Goal: Task Accomplishment & Management: Use online tool/utility

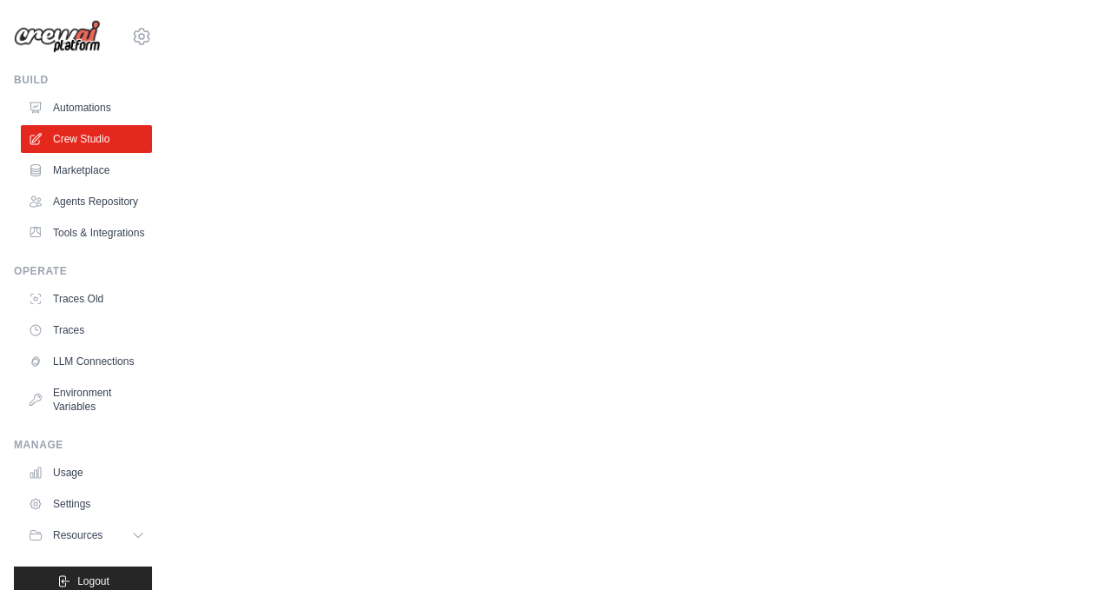
click at [112, 104] on link "Automations" at bounding box center [86, 108] width 131 height 28
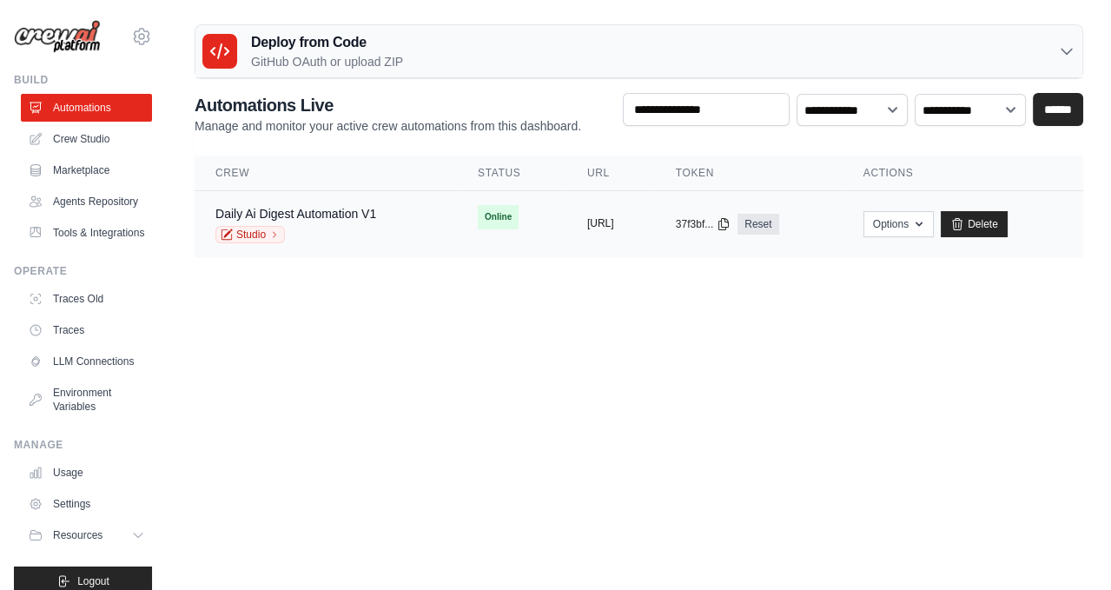
click at [604, 220] on button "https://daily-ai-digest-automation-" at bounding box center [600, 223] width 27 height 14
click at [604, 198] on td "copied https://daily-ai-digest-automation-" at bounding box center [610, 224] width 89 height 67
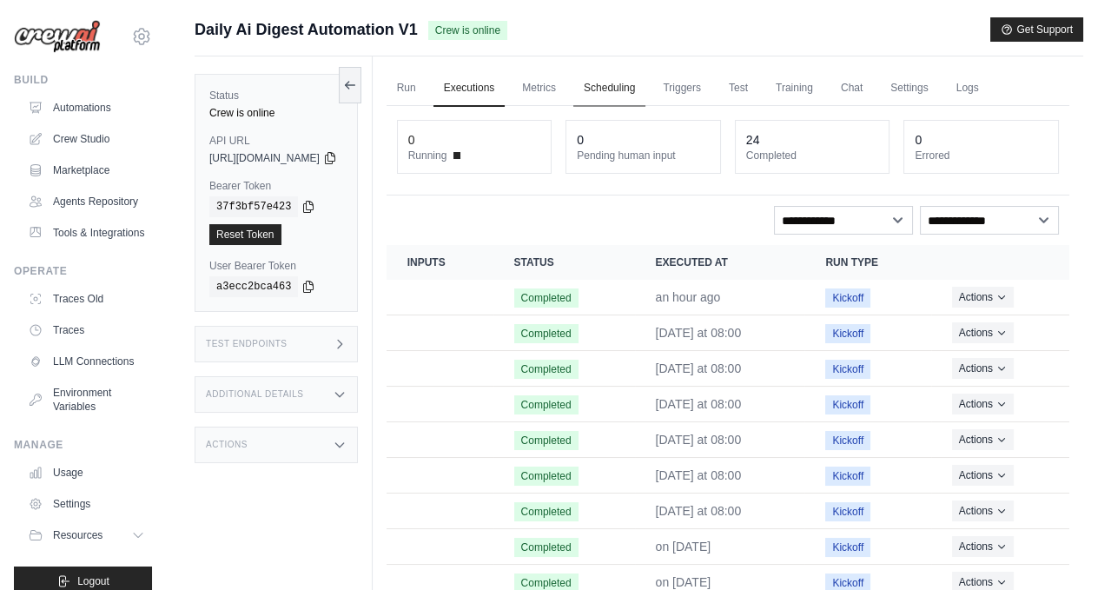
click at [631, 87] on link "Scheduling" at bounding box center [609, 88] width 72 height 36
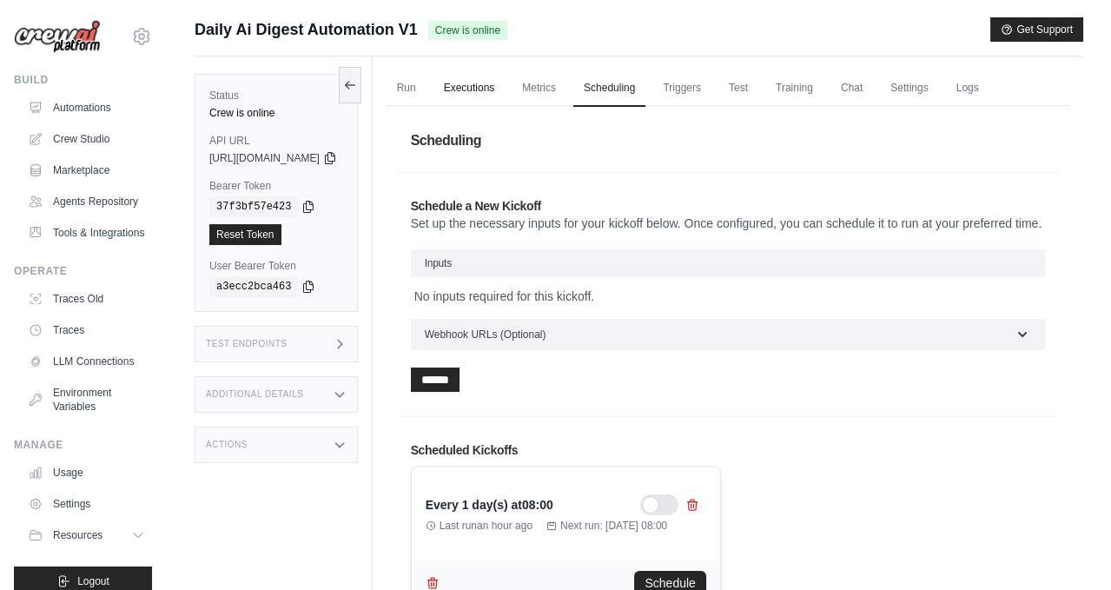
click at [505, 85] on link "Executions" at bounding box center [469, 88] width 72 height 36
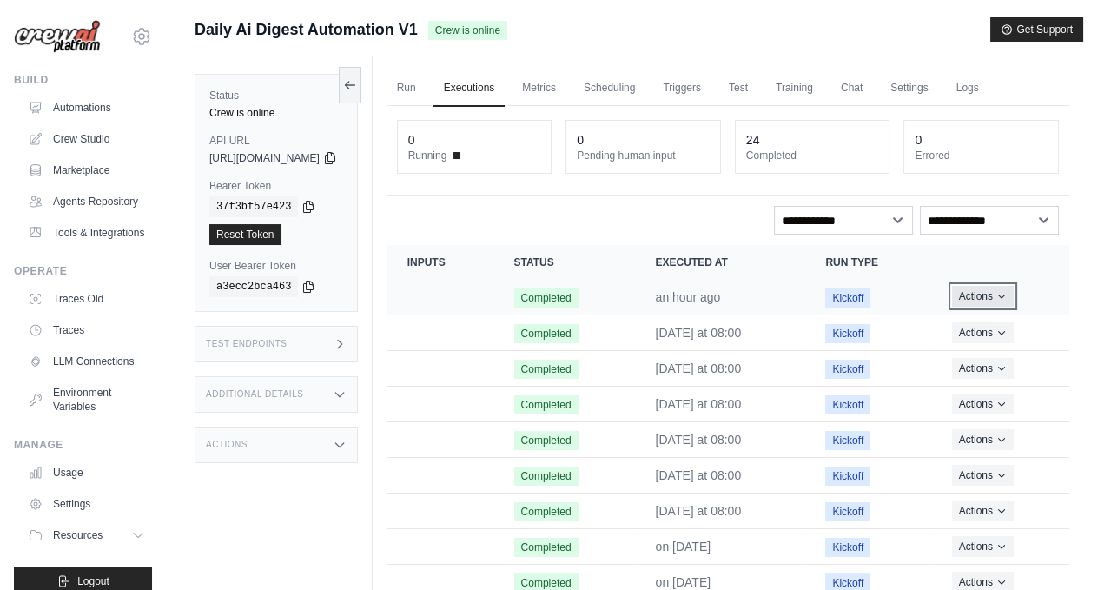
click at [990, 294] on button "Actions" at bounding box center [983, 296] width 62 height 21
click at [979, 320] on link "View Details" at bounding box center [992, 328] width 111 height 28
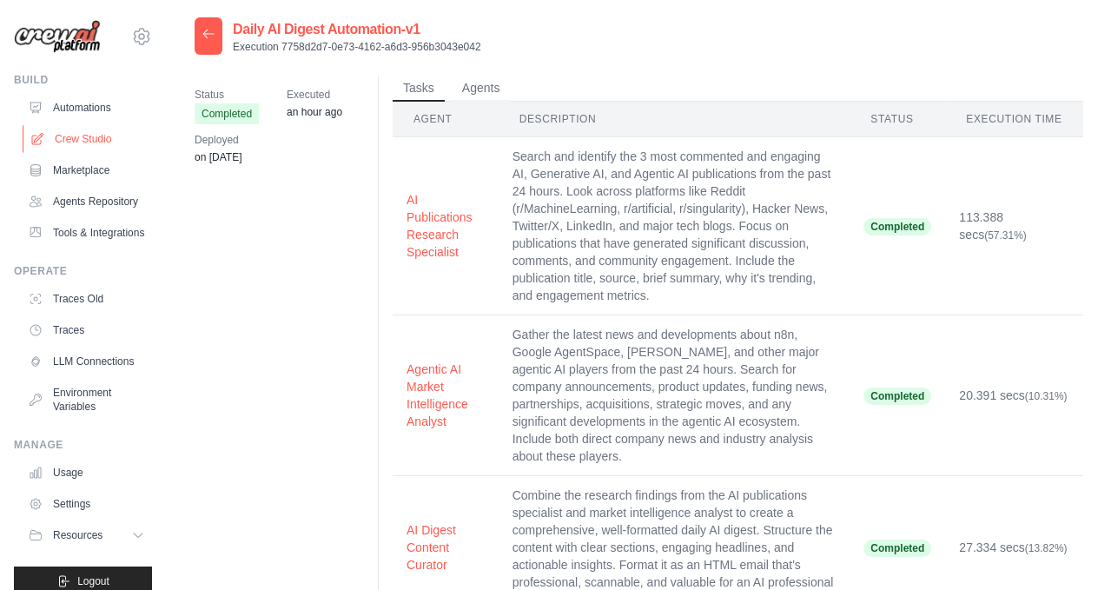
click at [102, 134] on link "Crew Studio" at bounding box center [88, 139] width 131 height 28
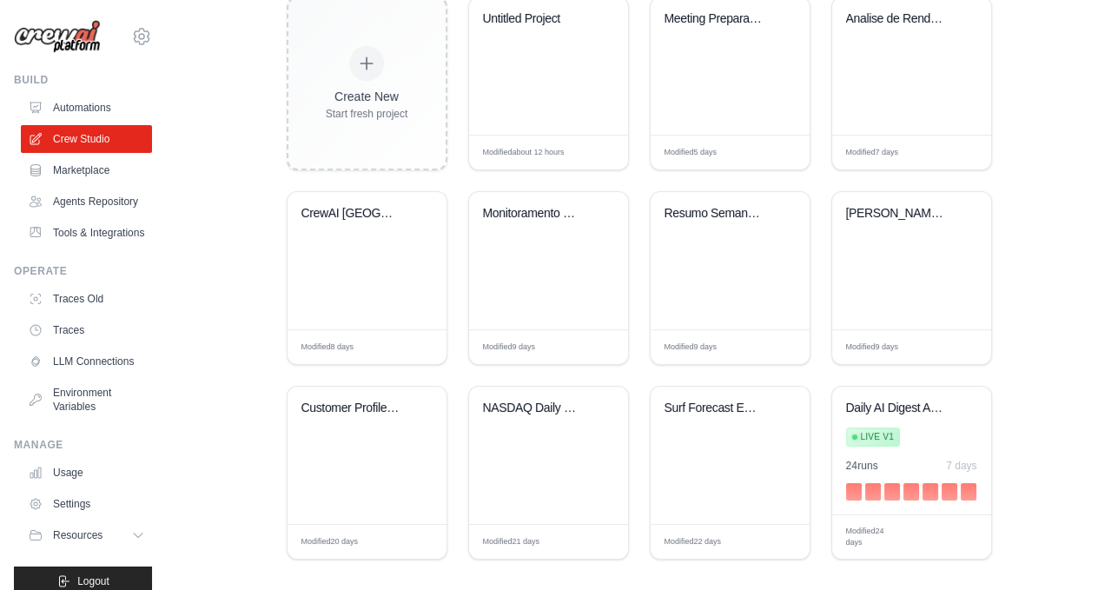
scroll to position [497, 0]
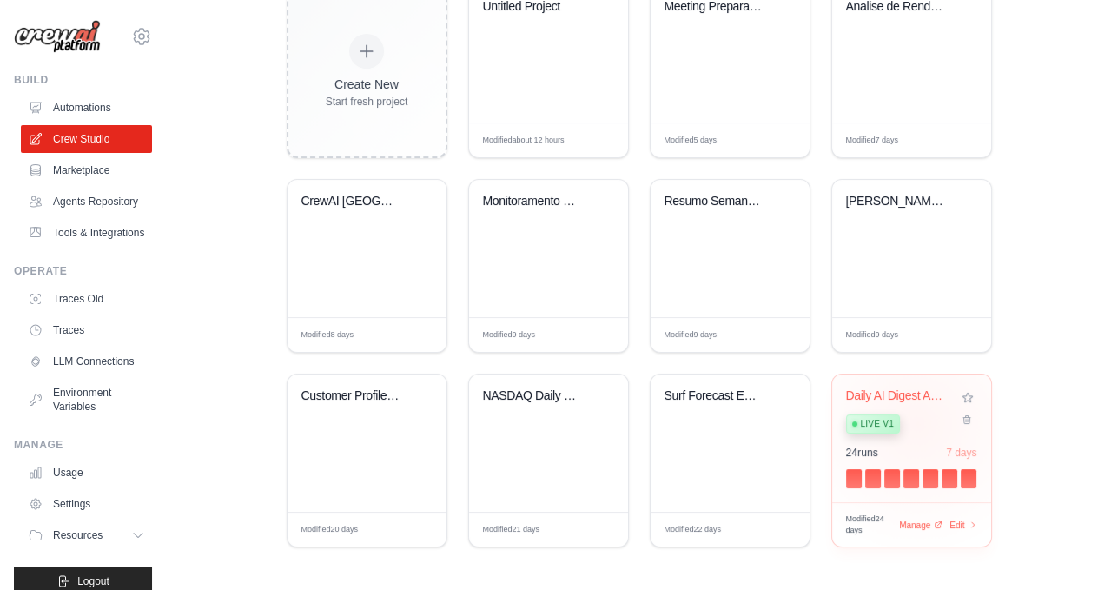
click at [916, 419] on div "Live v1" at bounding box center [898, 422] width 105 height 23
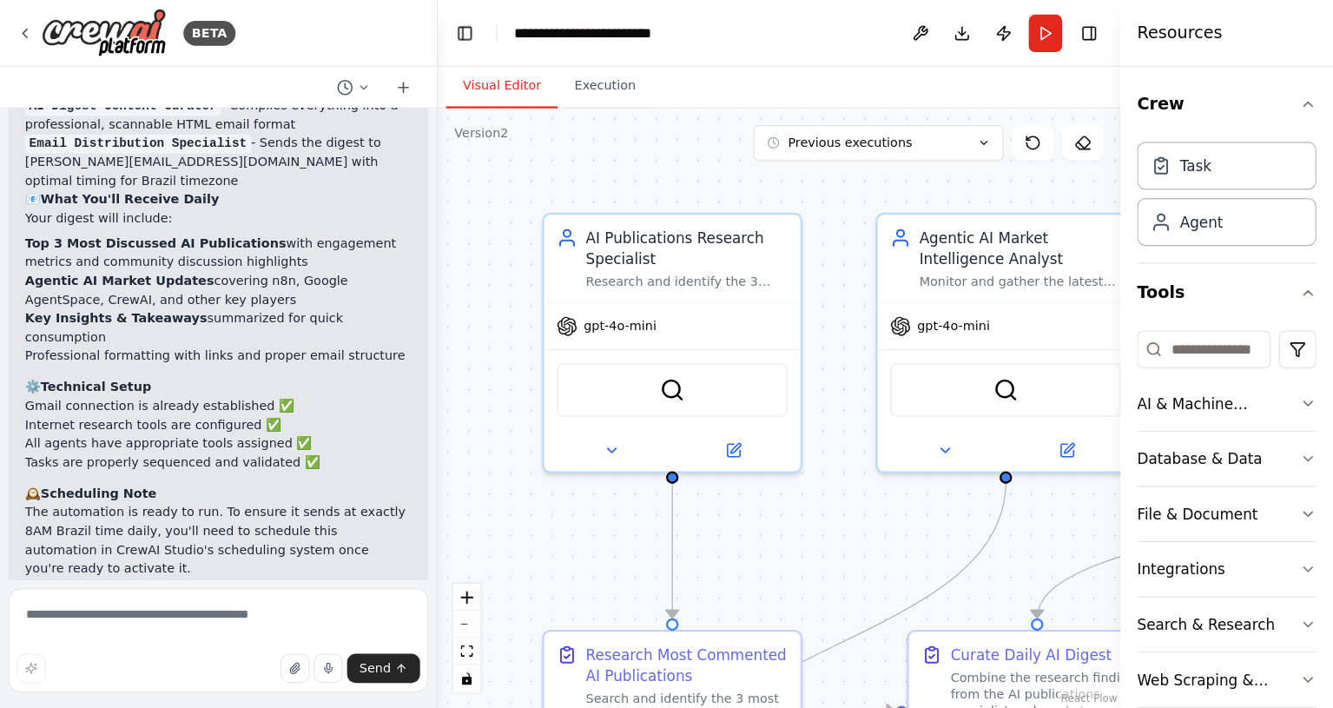
scroll to position [1488, 0]
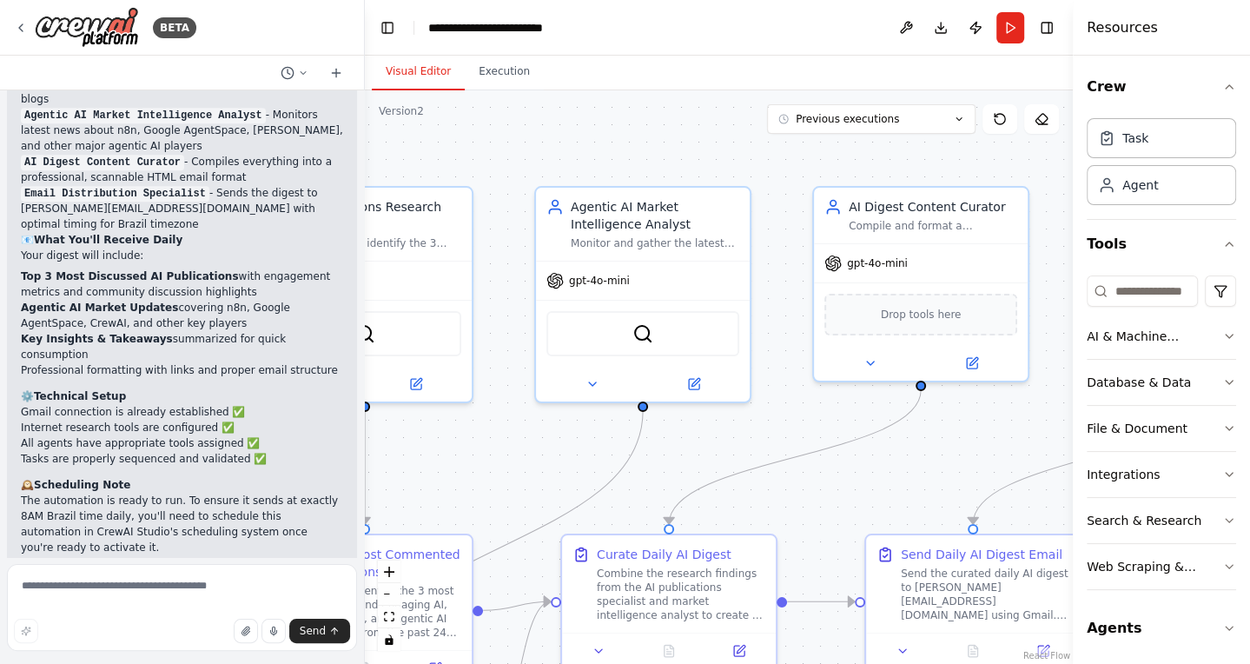
drag, startPoint x: 765, startPoint y: 452, endPoint x: 571, endPoint y: 471, distance: 195.4
click at [571, 471] on div ".deletable-edge-delete-btn { width: 20px; height: 20px; border: 0px solid #ffff…" at bounding box center [719, 376] width 708 height 573
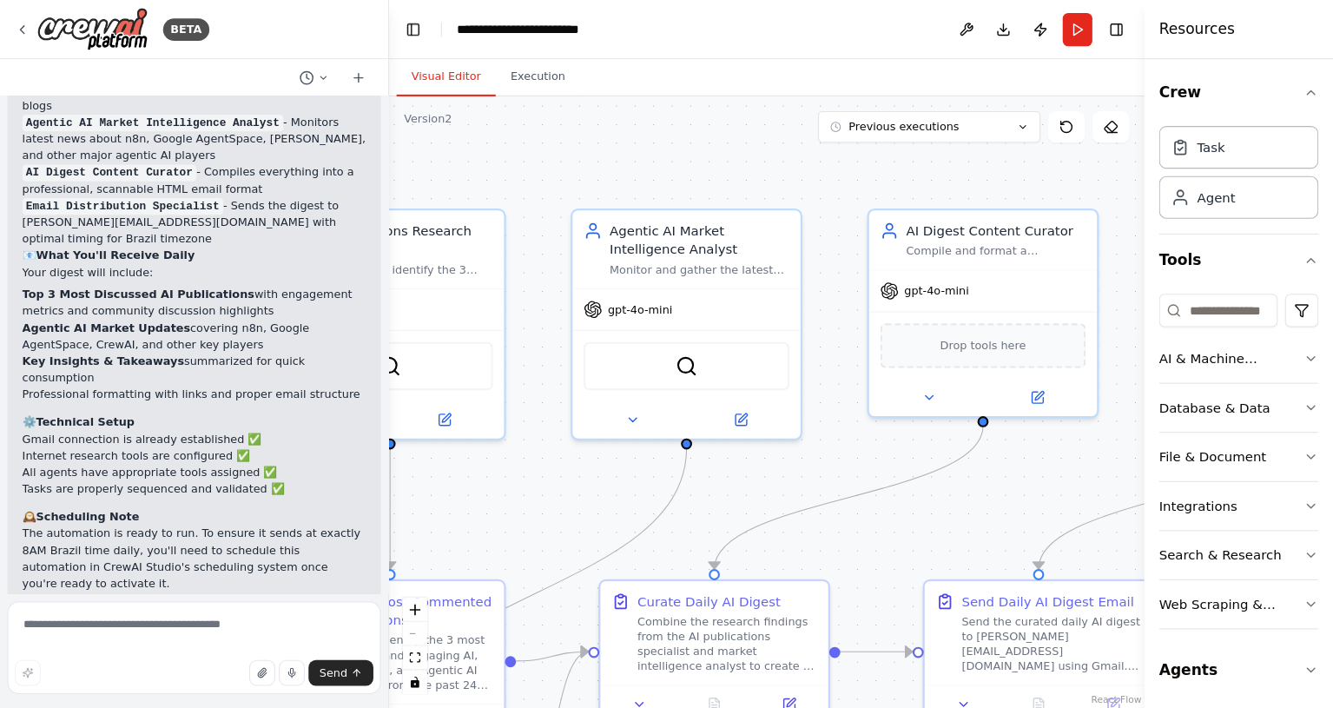
scroll to position [1460, 0]
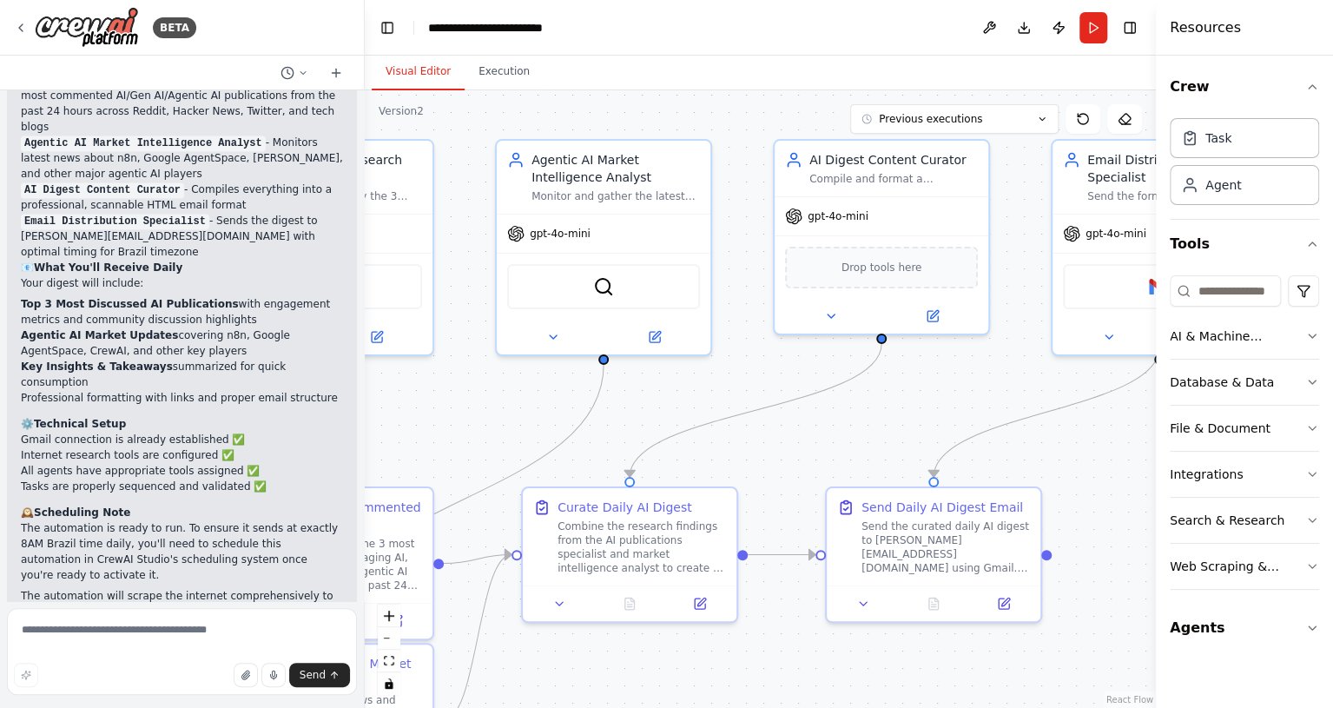
drag, startPoint x: 872, startPoint y: 485, endPoint x: 835, endPoint y: 429, distance: 67.0
click at [835, 428] on div ".deletable-edge-delete-btn { width: 20px; height: 20px; border: 0px solid #ffff…" at bounding box center [760, 399] width 791 height 618
click at [193, 589] on textarea at bounding box center [182, 651] width 350 height 87
type textarea "**********"
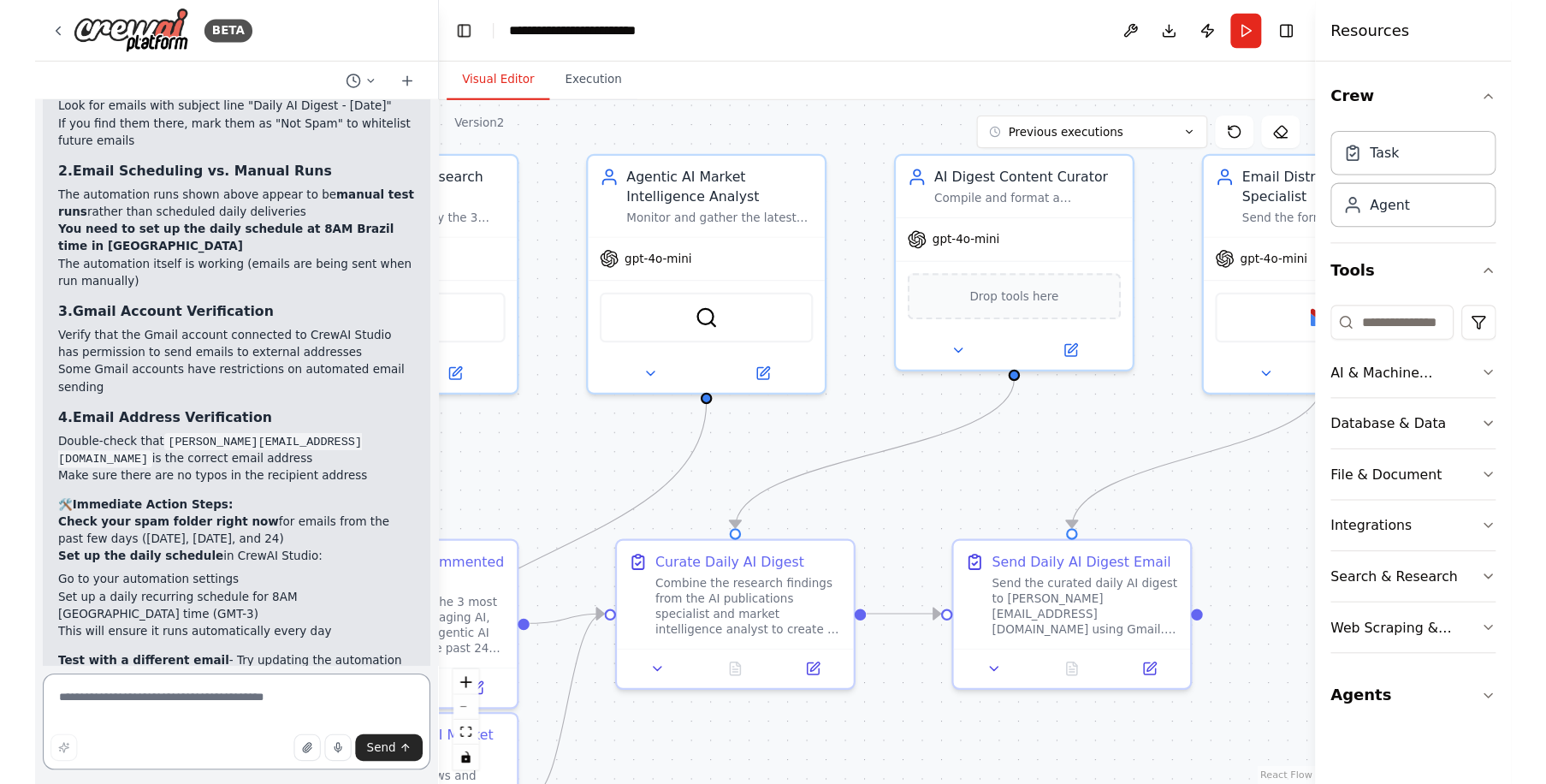
scroll to position [2289, 0]
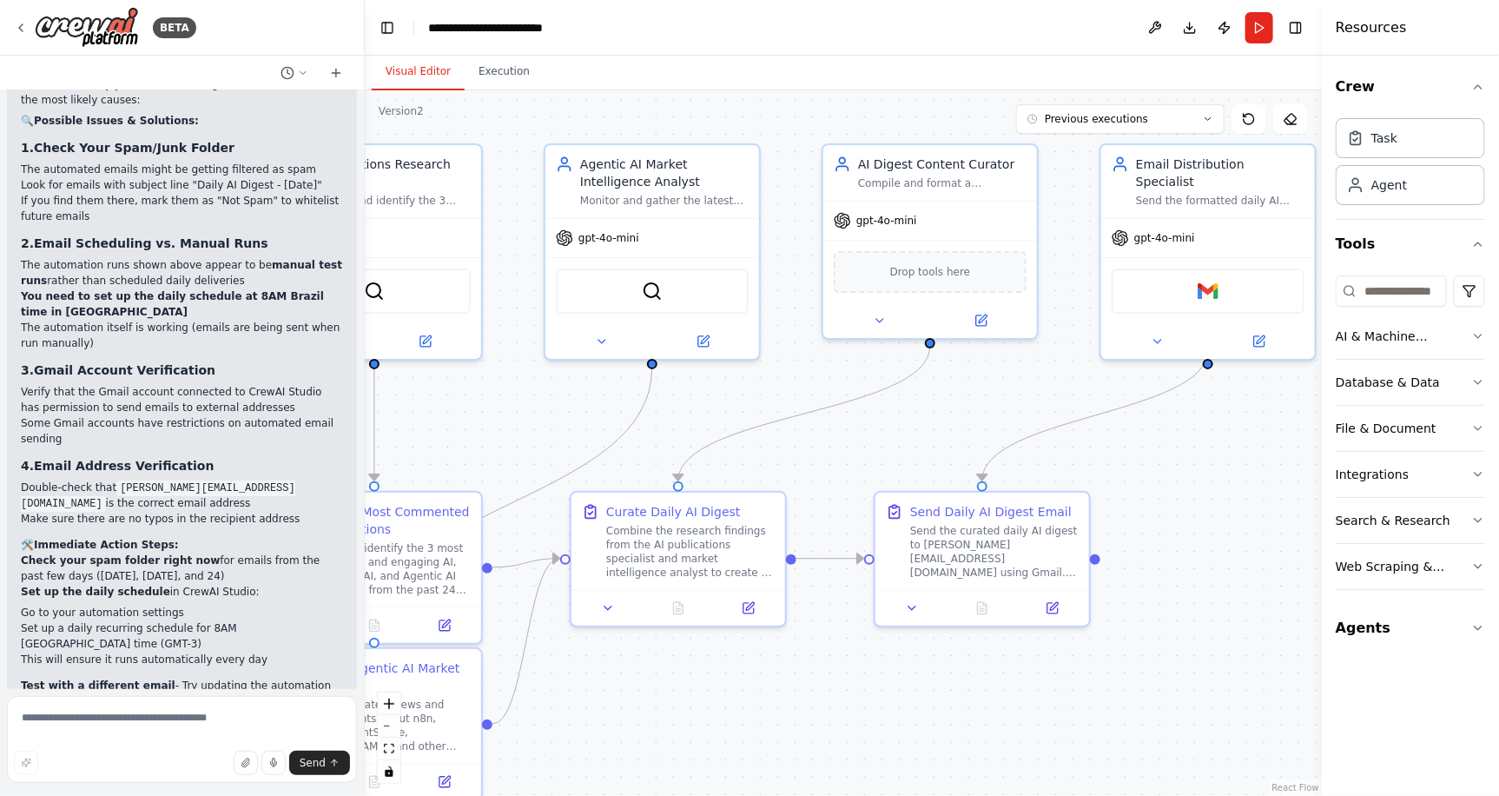
drag, startPoint x: 1133, startPoint y: 463, endPoint x: 1179, endPoint y: 468, distance: 46.3
click at [1110, 468] on div ".deletable-edge-delete-btn { width: 20px; height: 20px; border: 0px solid #ffff…" at bounding box center [843, 442] width 957 height 705
click at [1110, 30] on button "Run" at bounding box center [1259, 27] width 28 height 31
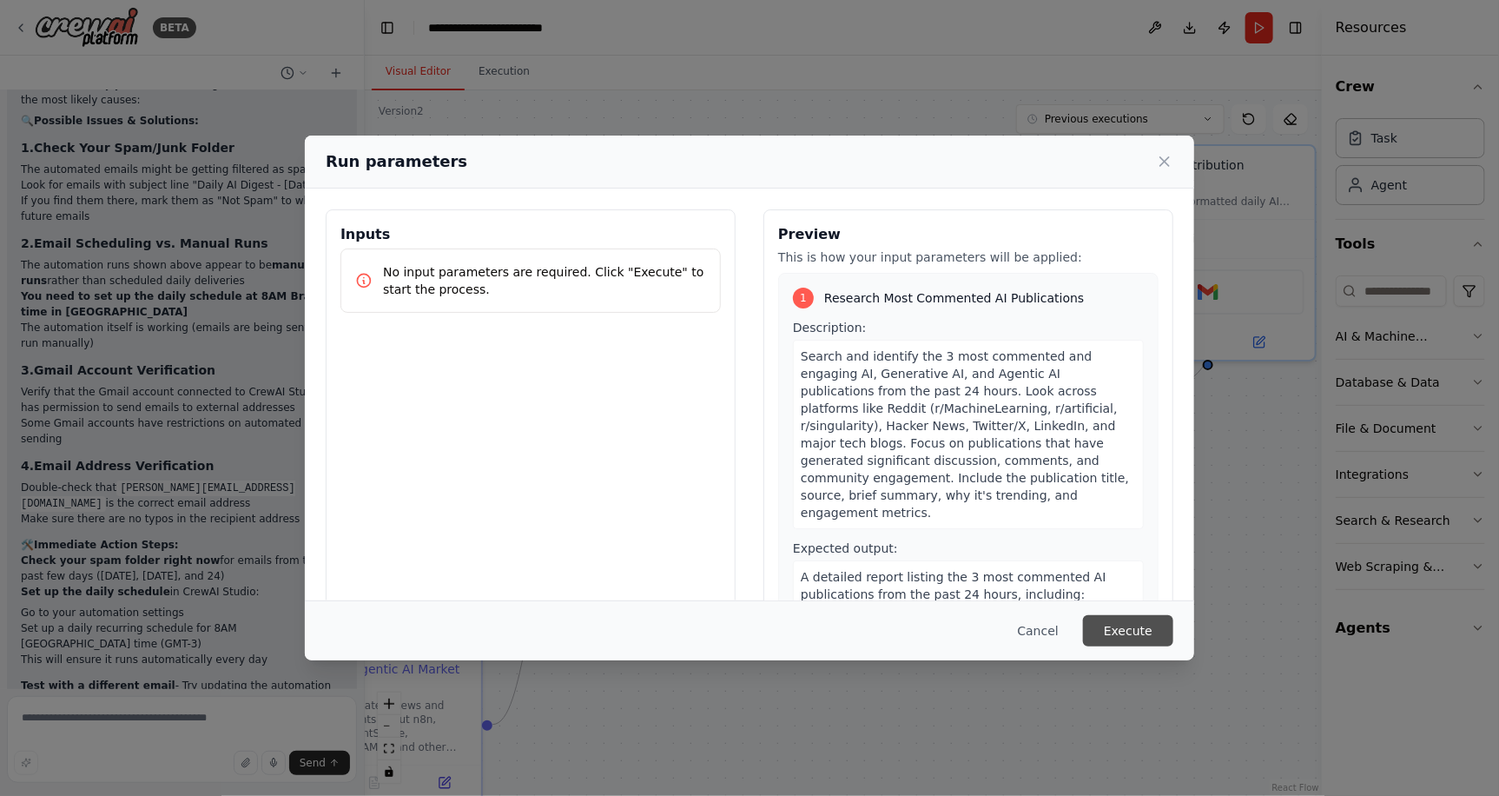
click at [1100, 589] on button "Execute" at bounding box center [1128, 630] width 90 height 31
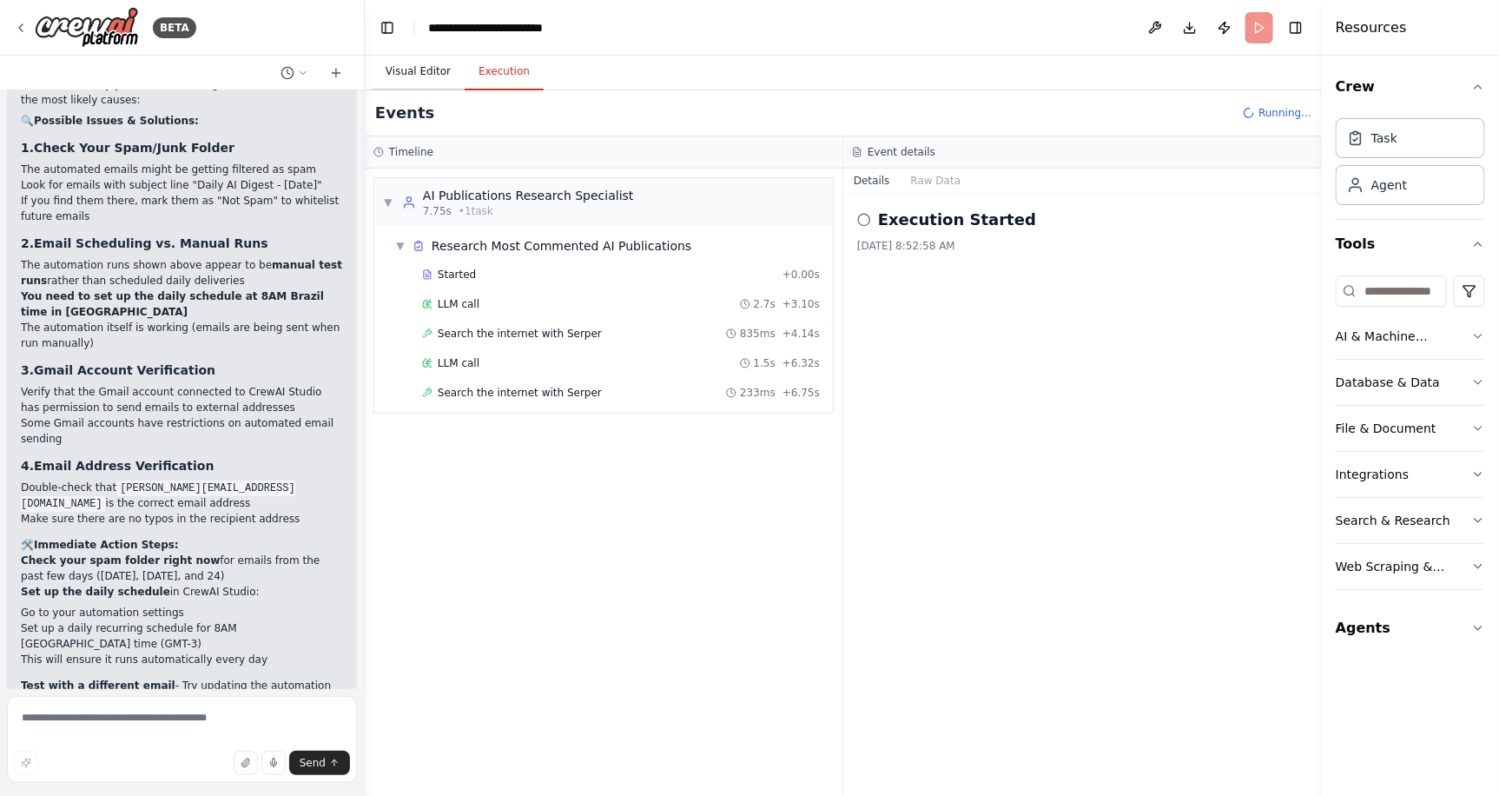
click at [413, 64] on button "Visual Editor" at bounding box center [418, 72] width 93 height 36
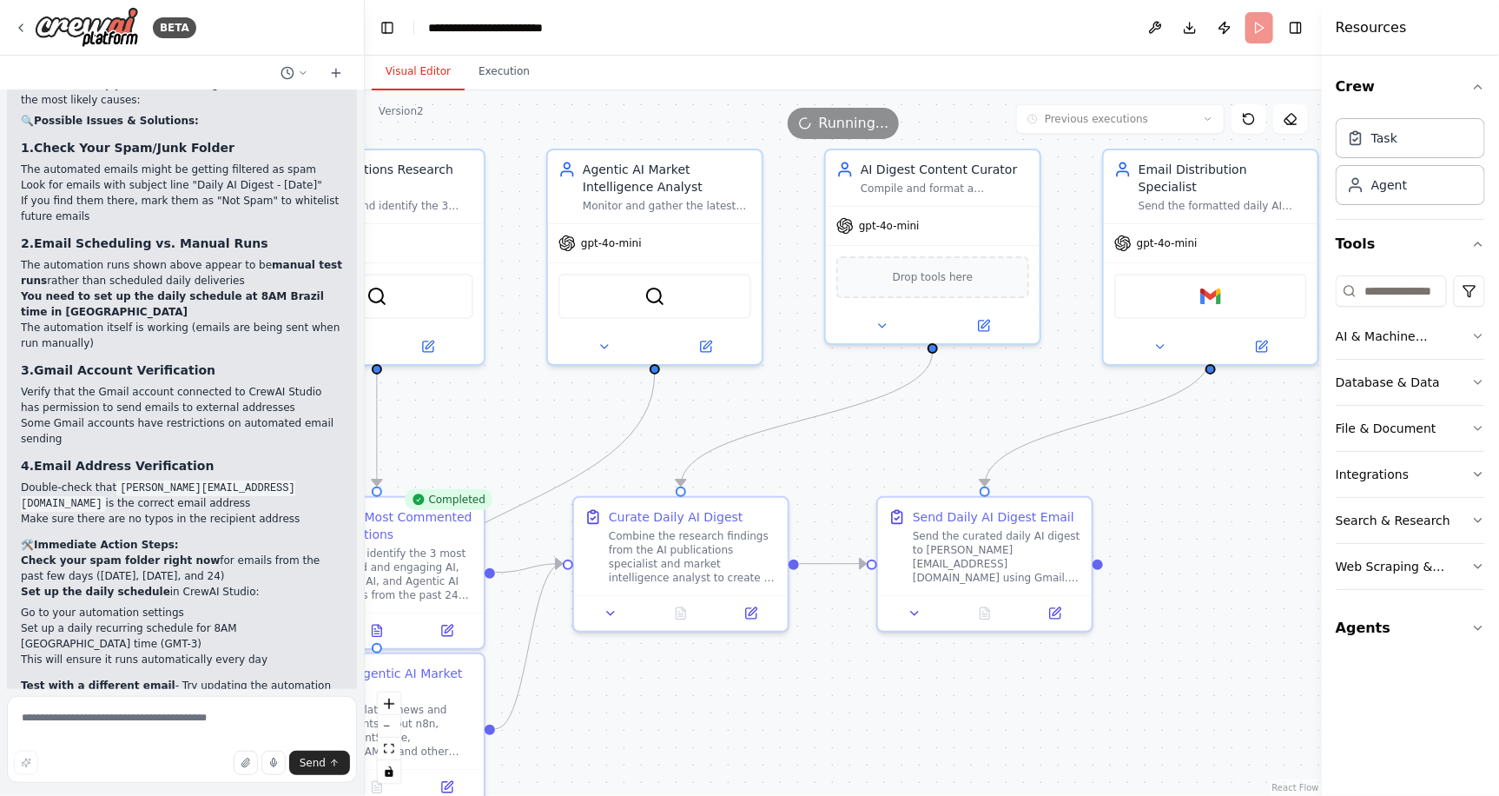
click at [1110, 513] on div ".deletable-edge-delete-btn { width: 20px; height: 20px; border: 0px solid #ffff…" at bounding box center [843, 442] width 957 height 705
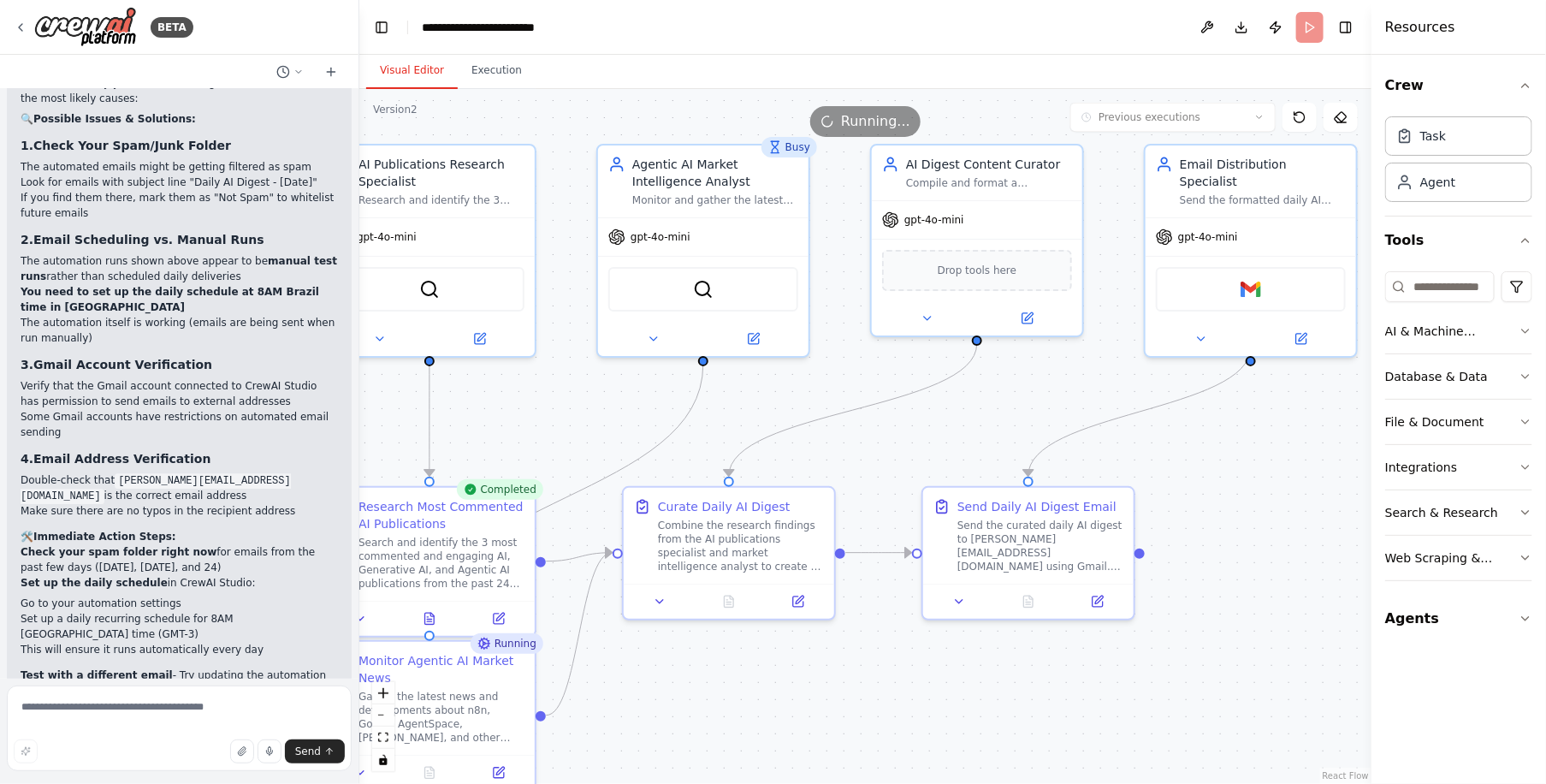
drag, startPoint x: 1256, startPoint y: 463, endPoint x: 1314, endPoint y: 459, distance: 58.1
click at [1094, 459] on div ".deletable-edge-delete-btn { width: 20px; height: 20px; border: 0px solid #ffff…" at bounding box center [865, 435] width 1012 height 694
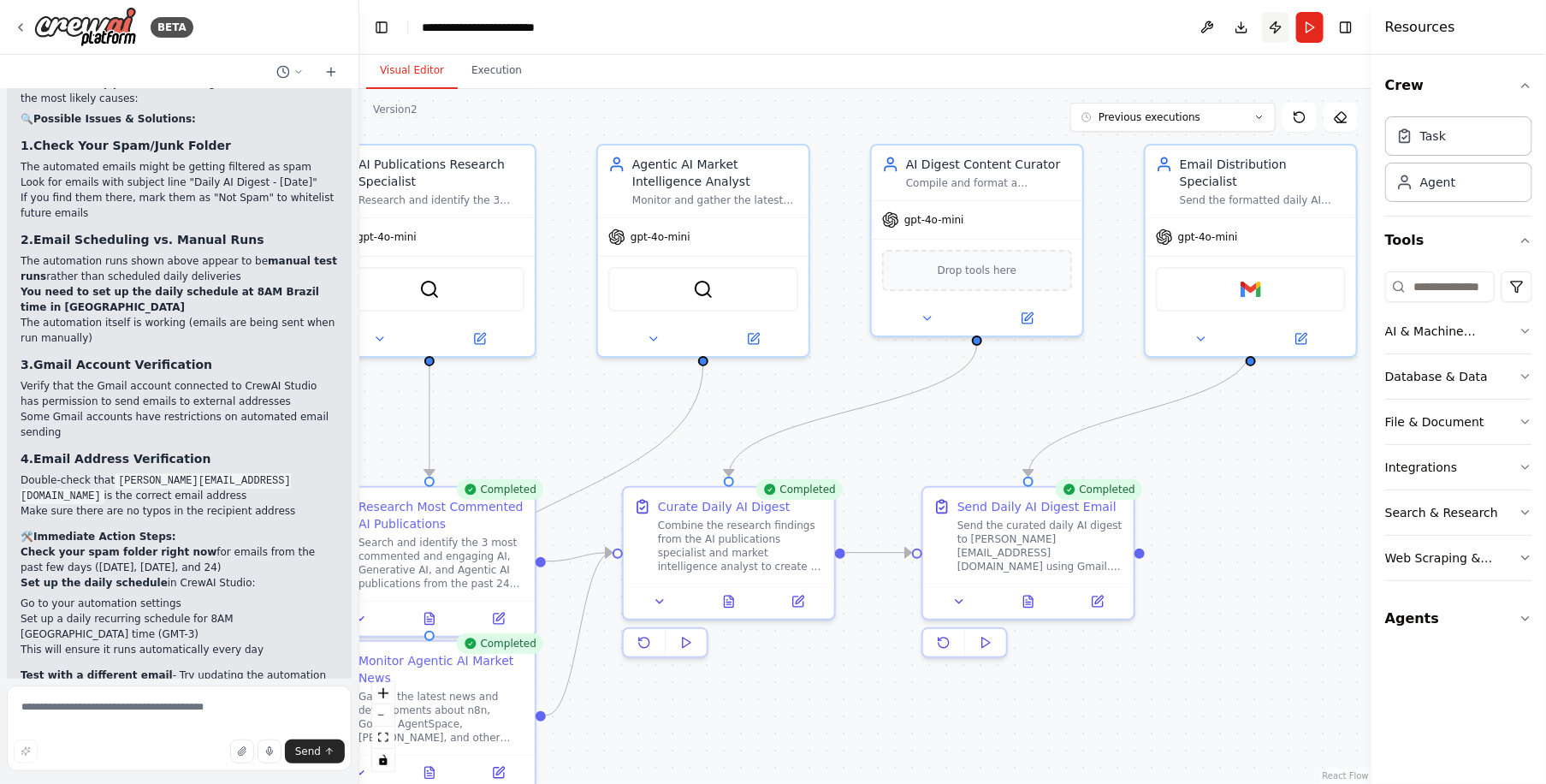
click at [1094, 27] on button "Publish" at bounding box center [1276, 27] width 28 height 31
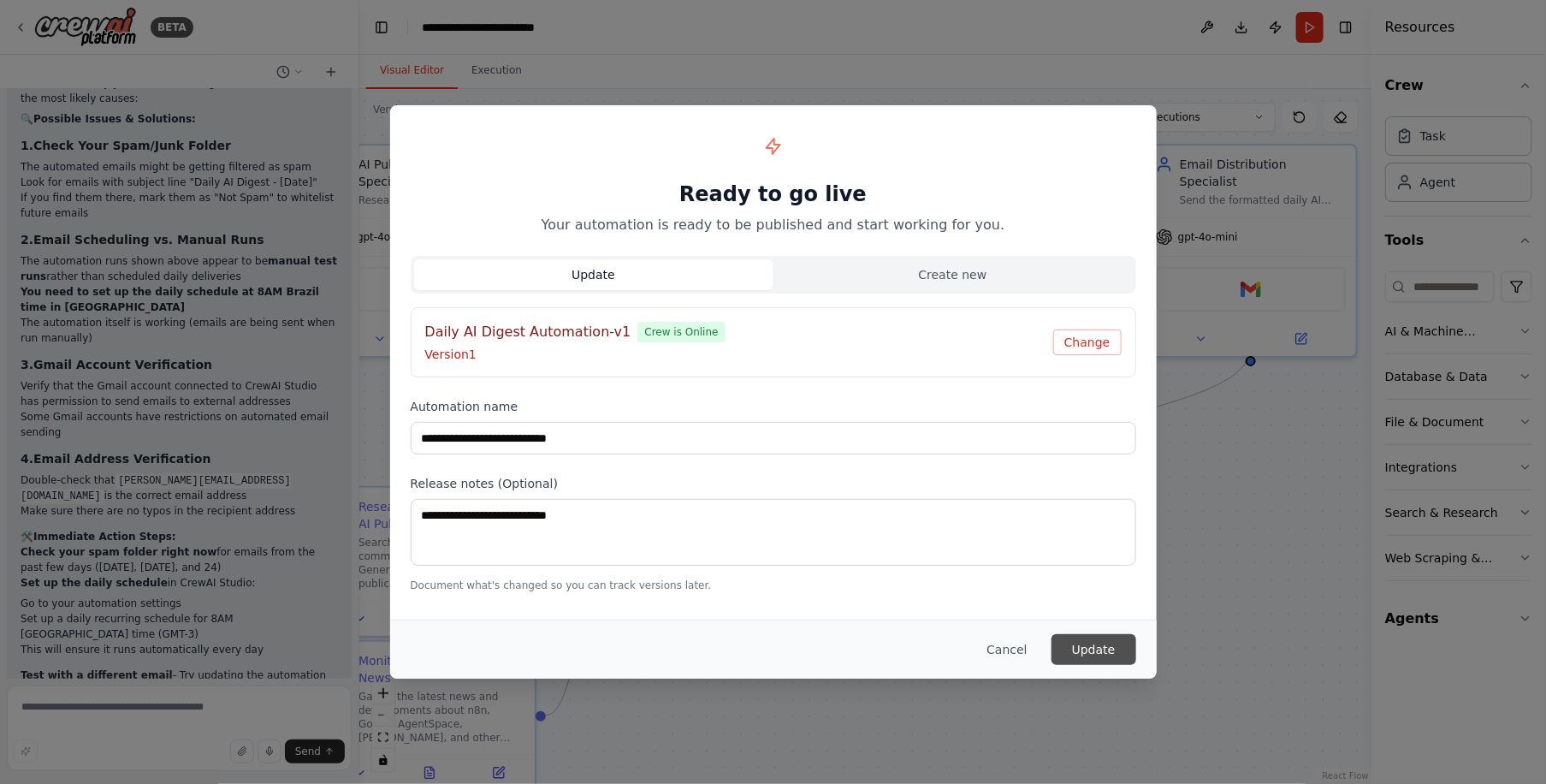
click at [1094, 580] on button "Update" at bounding box center [1094, 649] width 85 height 31
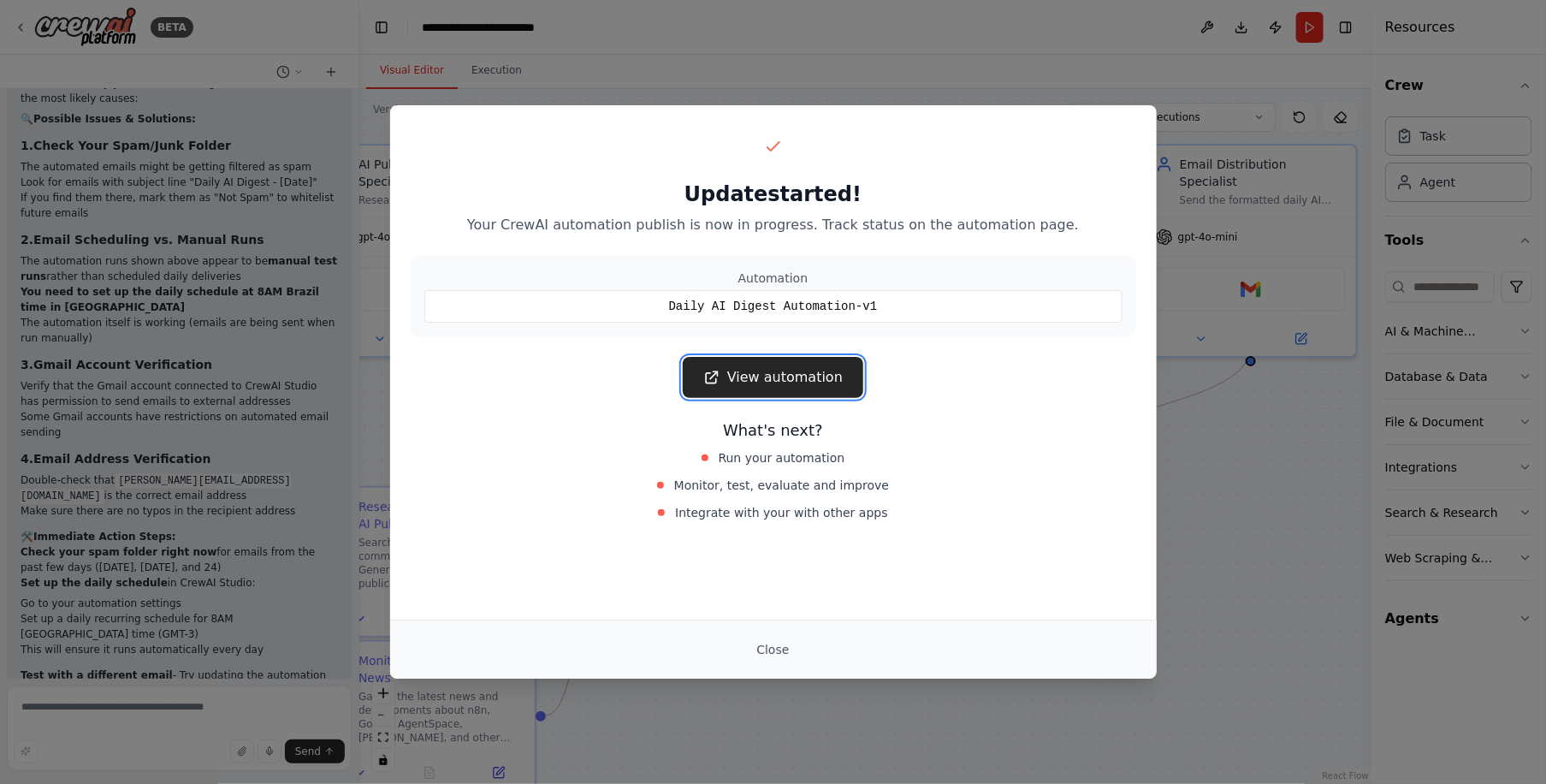
click at [788, 387] on link "View automation" at bounding box center [773, 377] width 180 height 41
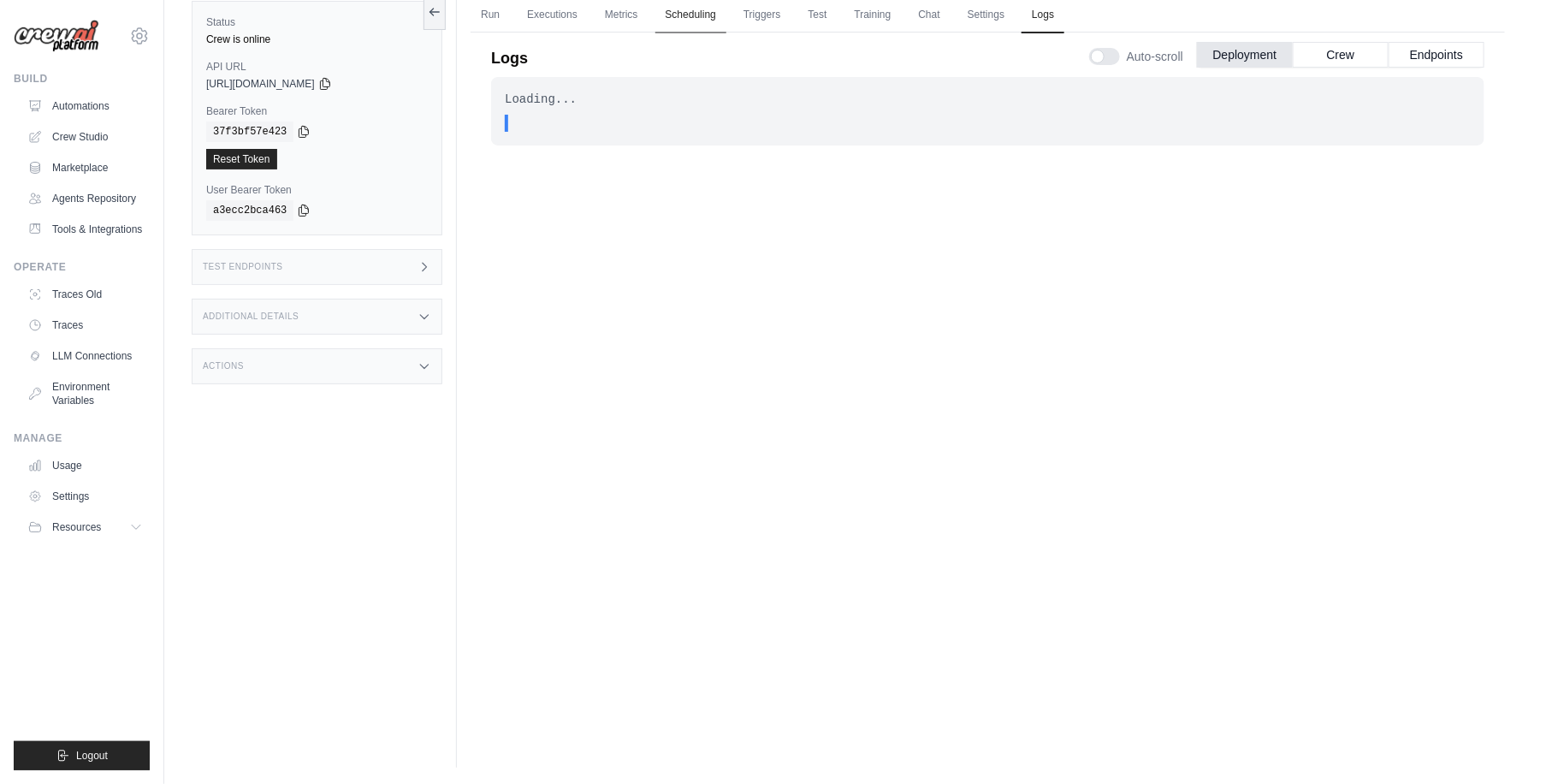
click at [685, 13] on link "Scheduling" at bounding box center [691, 15] width 71 height 35
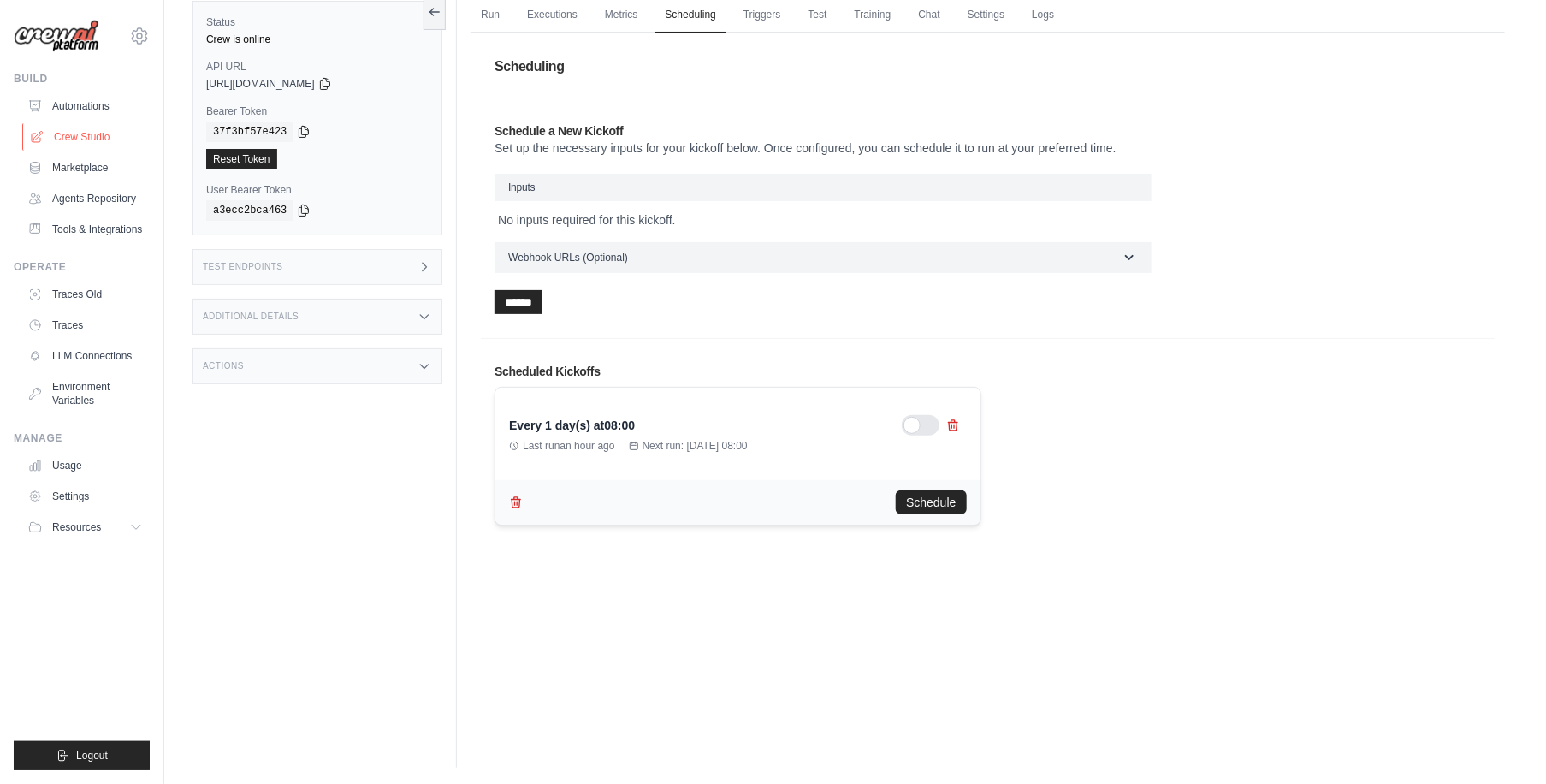
click at [85, 137] on link "Crew Studio" at bounding box center [87, 137] width 129 height 28
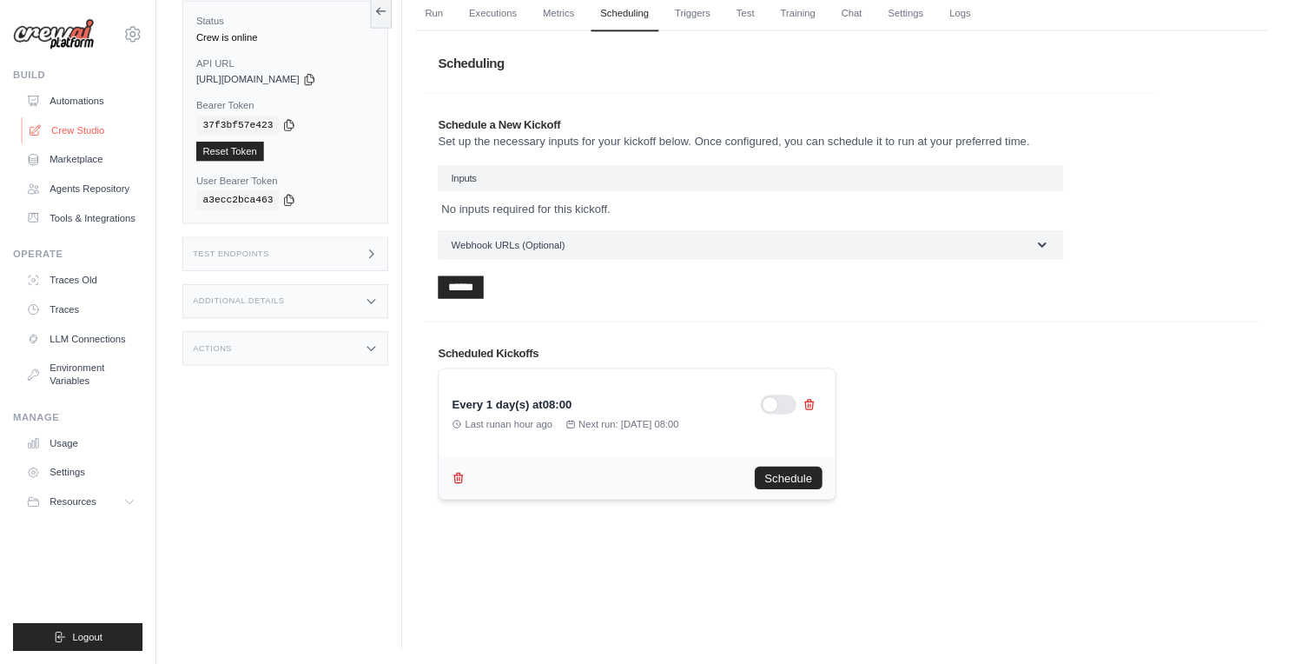
scroll to position [73, 0]
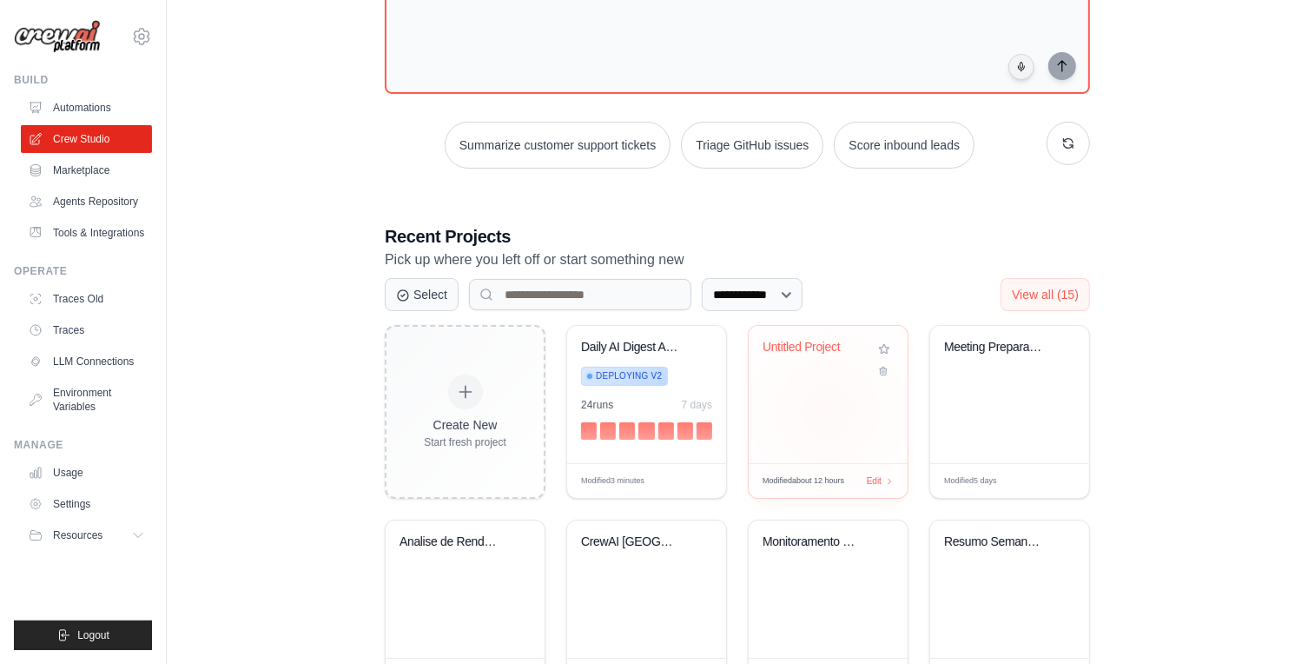
scroll to position [188, 0]
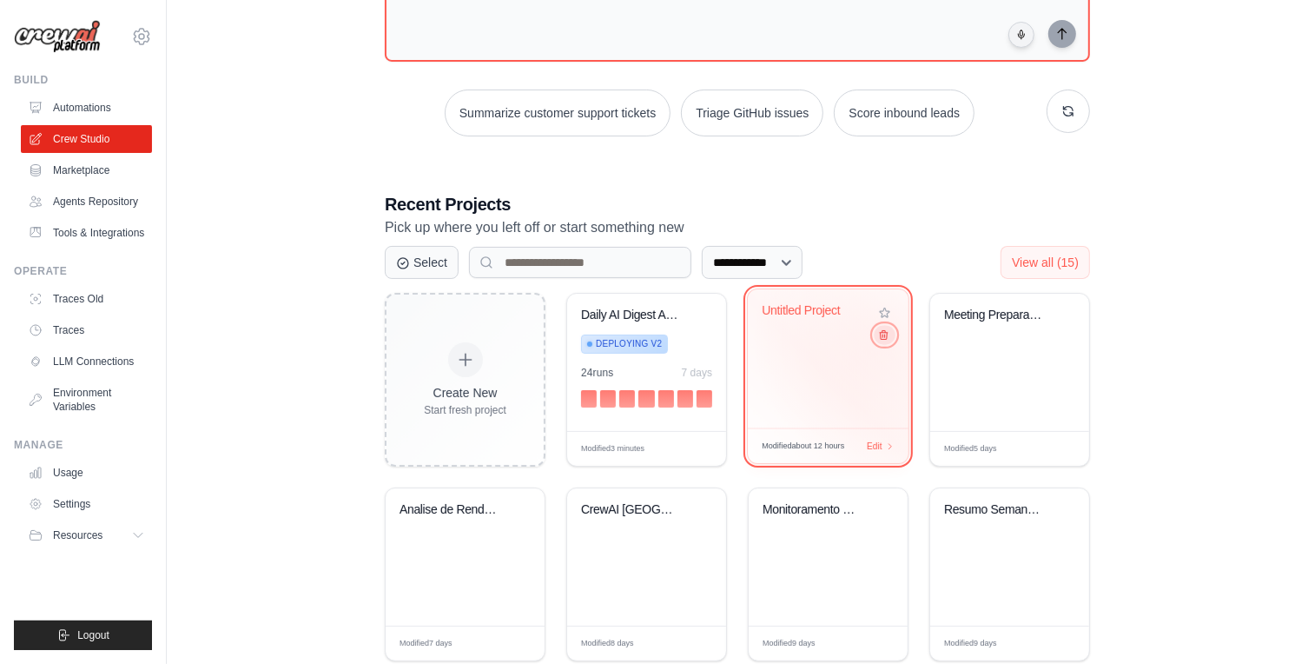
click at [882, 339] on icon at bounding box center [883, 334] width 11 height 11
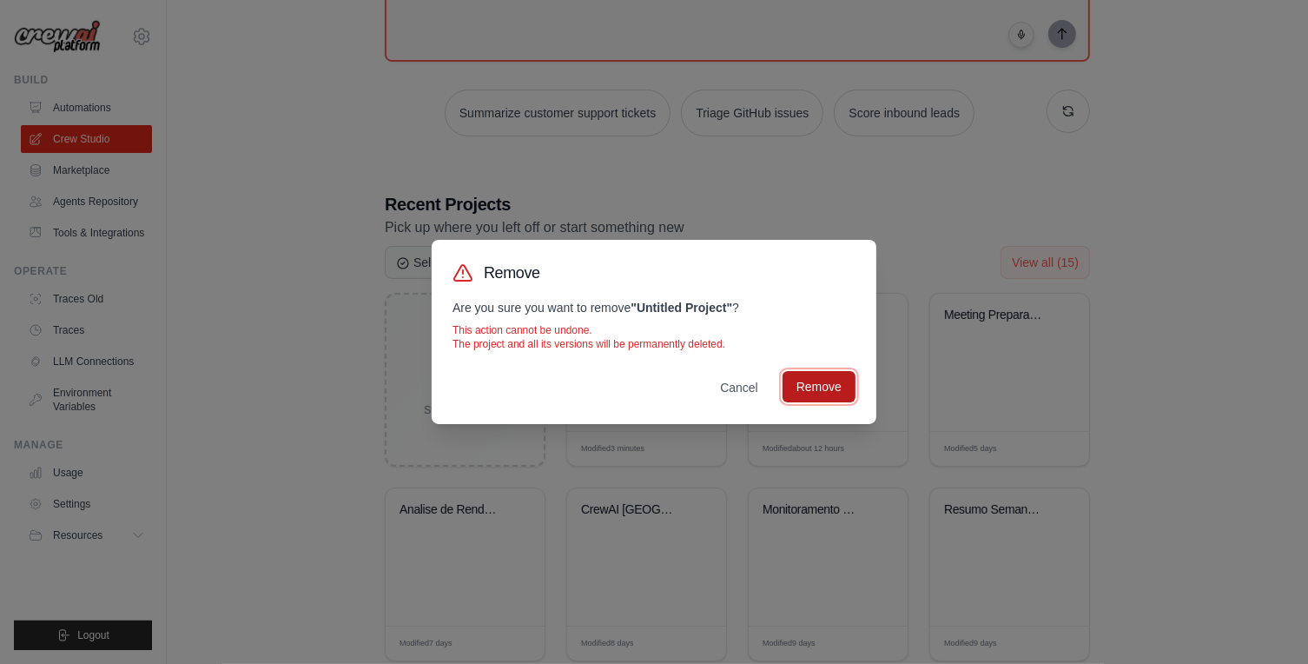
click at [828, 387] on button "Remove" at bounding box center [819, 386] width 73 height 31
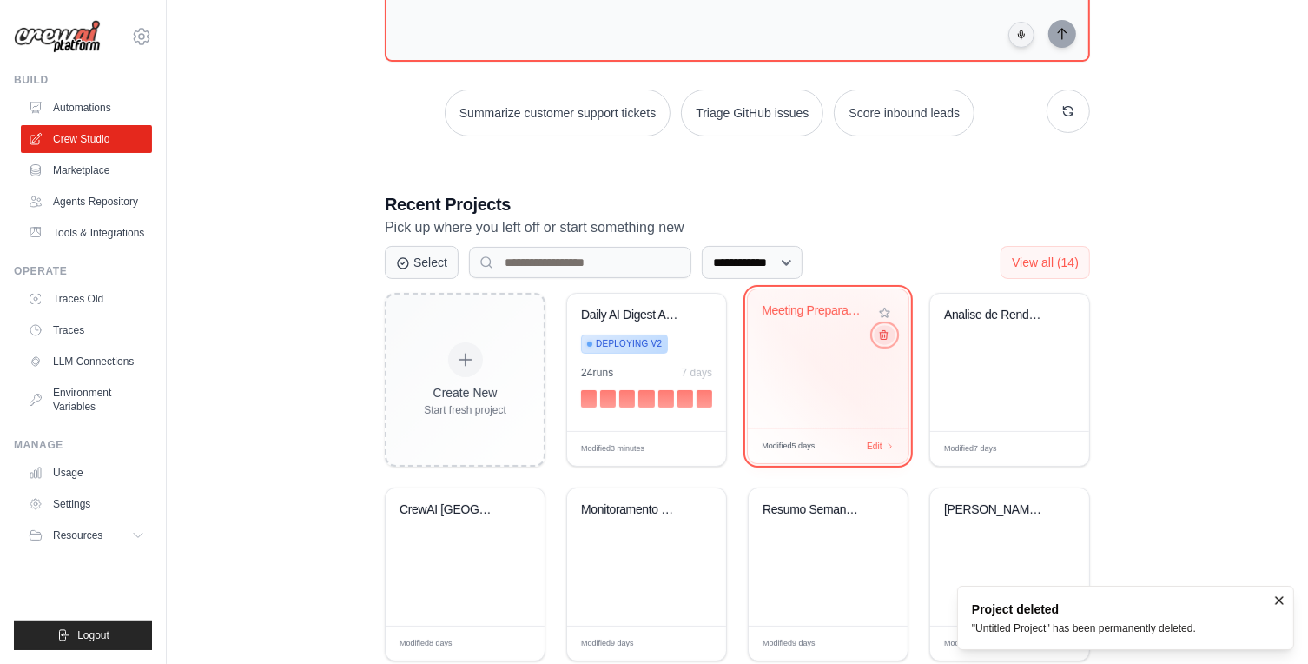
click at [882, 336] on icon at bounding box center [883, 334] width 11 height 11
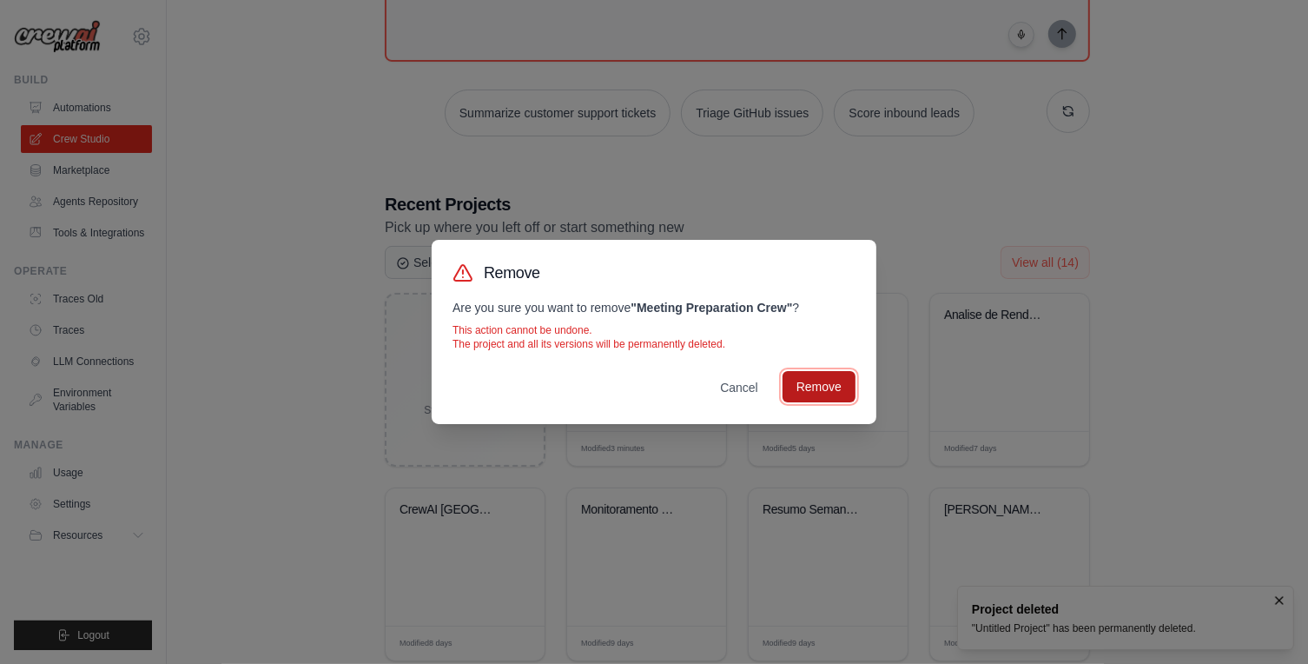
click at [835, 383] on button "Remove" at bounding box center [819, 386] width 73 height 31
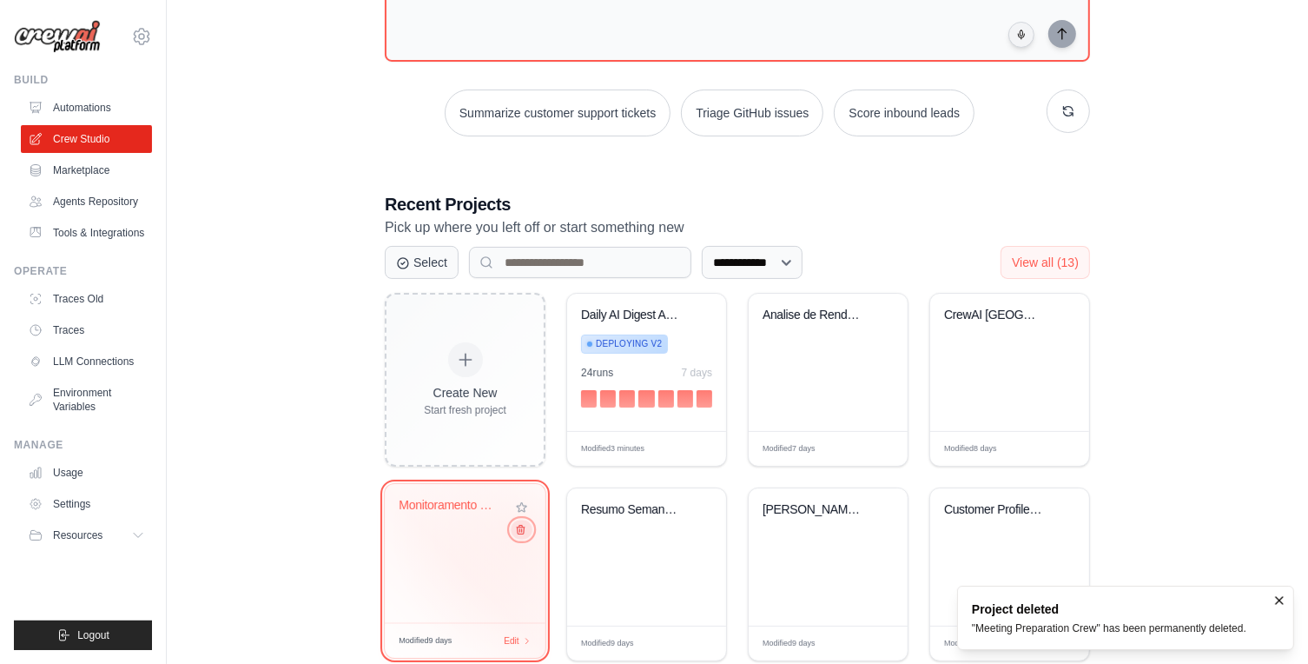
click at [521, 533] on button at bounding box center [521, 528] width 21 height 19
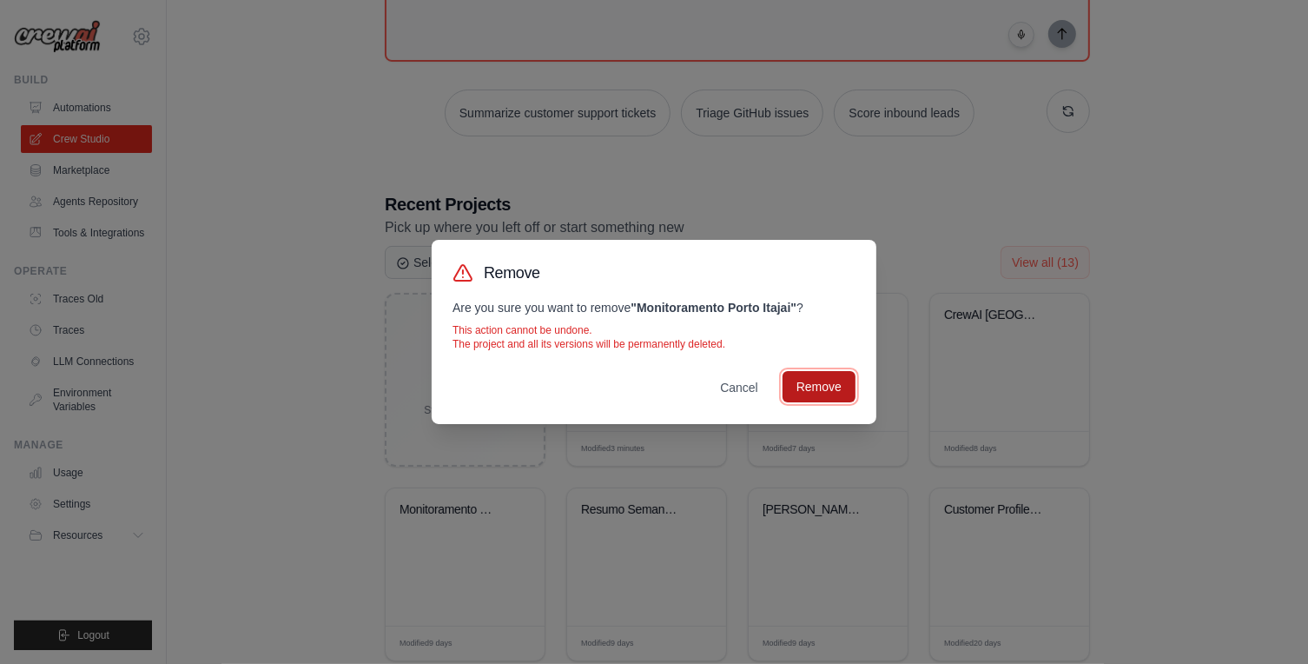
click at [810, 391] on button "Remove" at bounding box center [819, 386] width 73 height 31
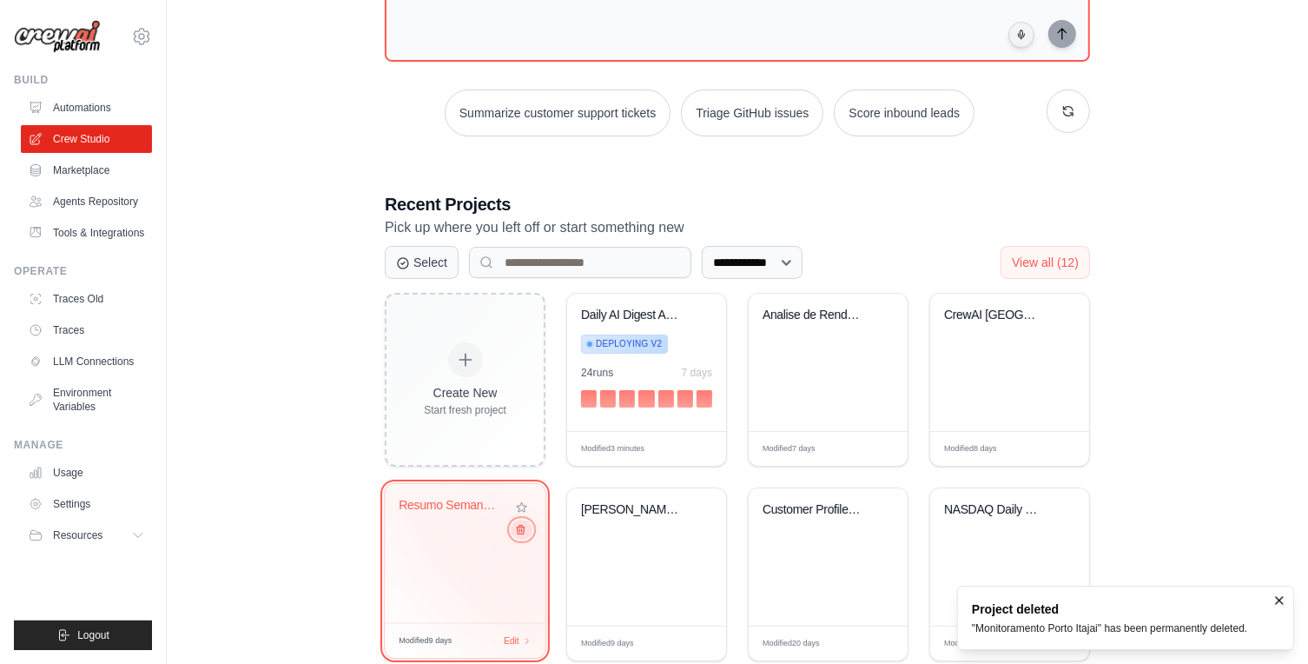
click at [519, 532] on icon at bounding box center [520, 529] width 11 height 11
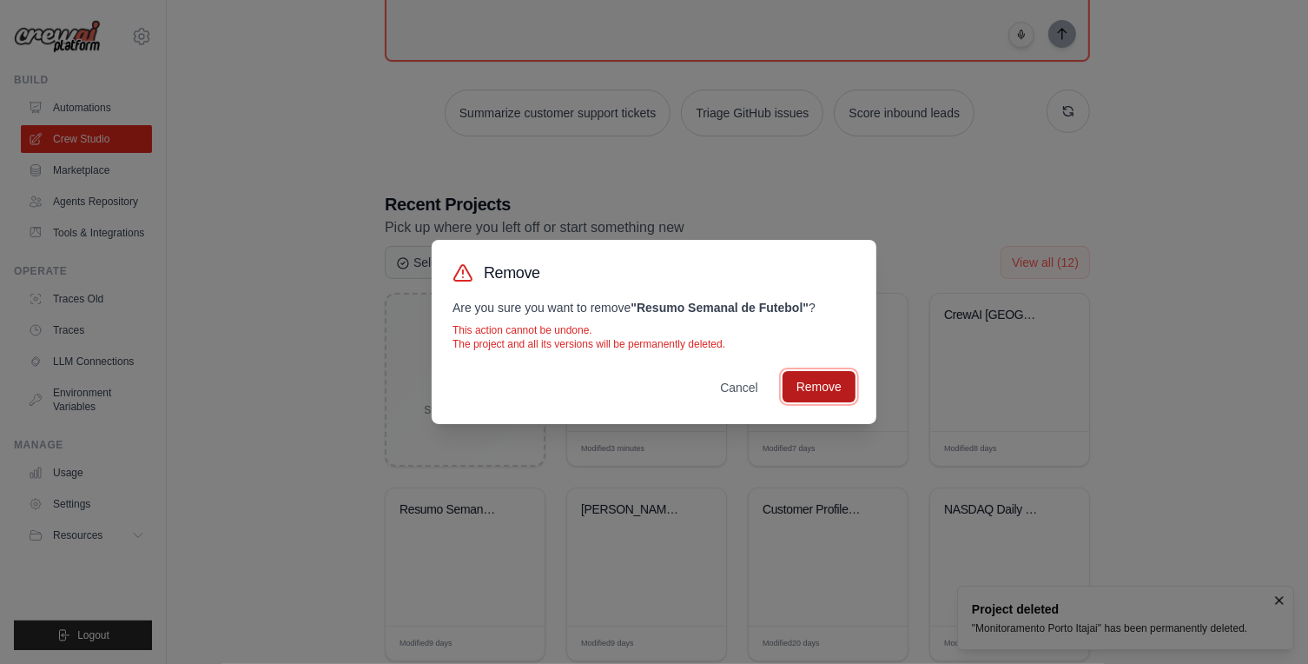
click at [801, 383] on button "Remove" at bounding box center [819, 386] width 73 height 31
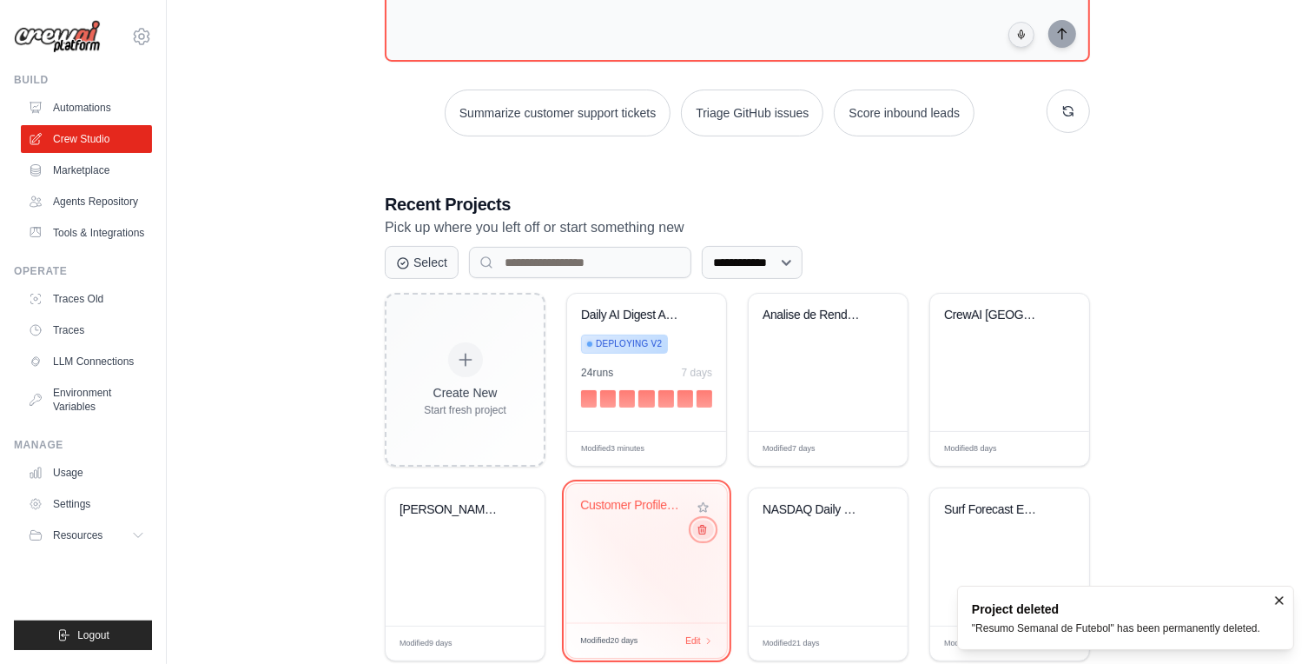
click at [699, 532] on icon at bounding box center [702, 529] width 11 height 11
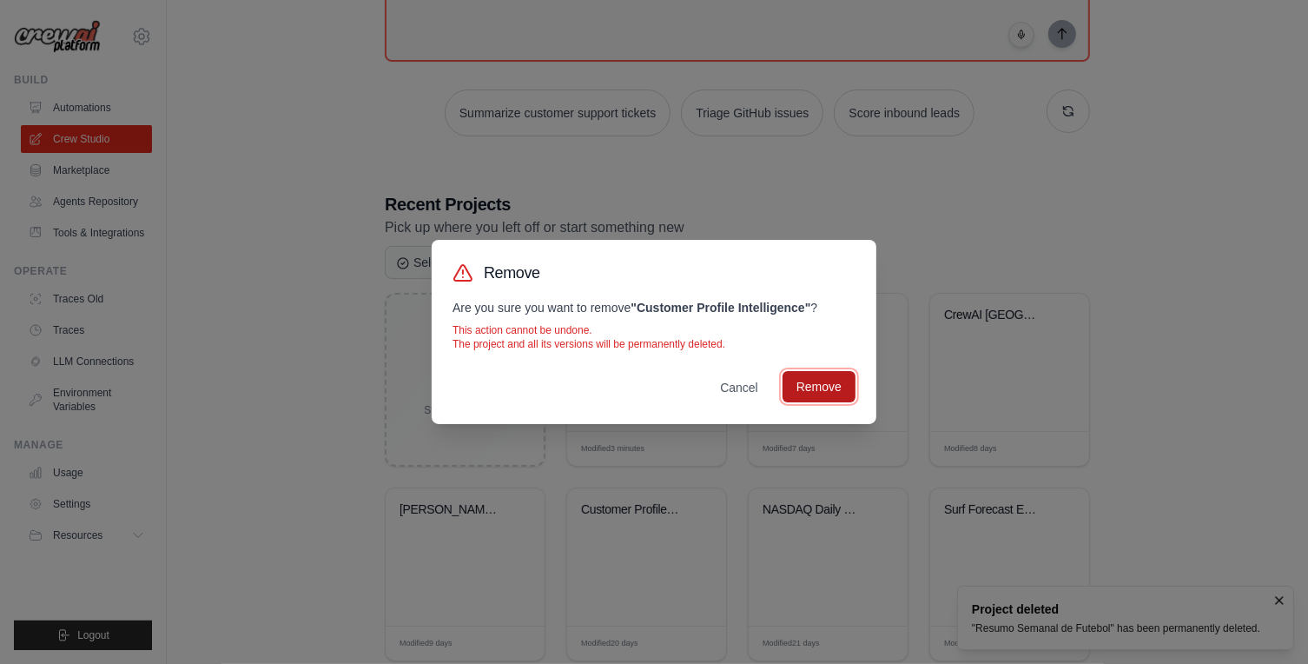
click at [788, 385] on button "Remove" at bounding box center [819, 386] width 73 height 31
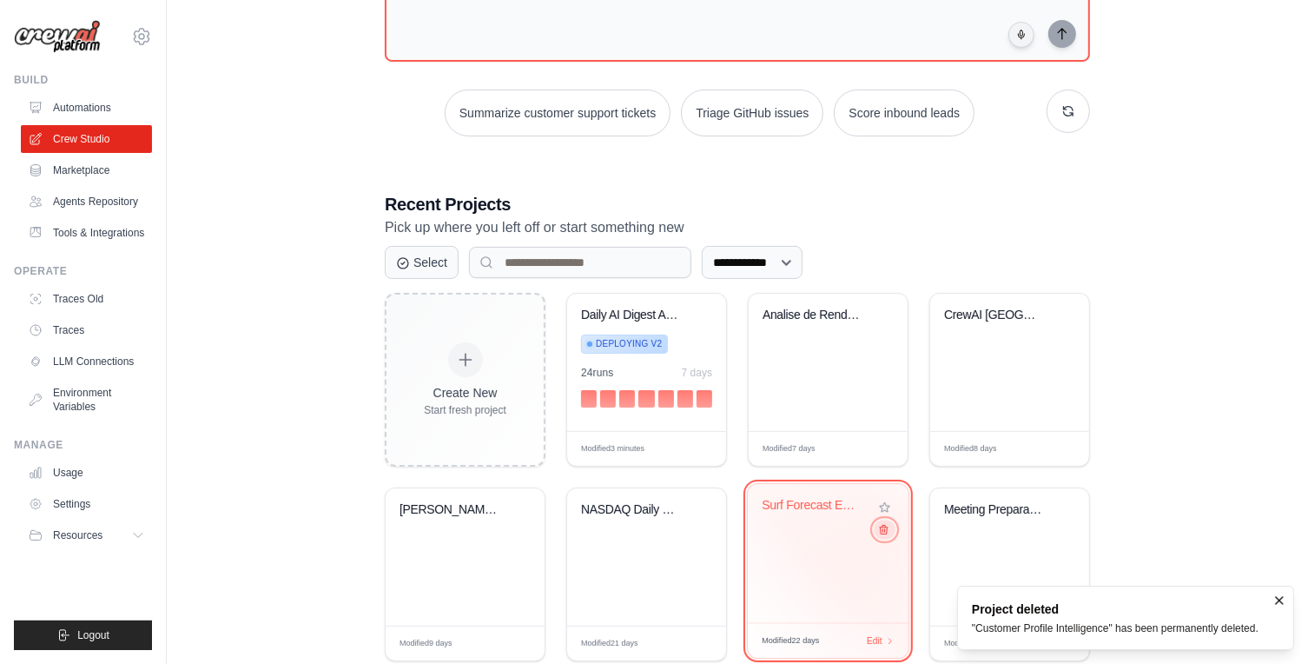
click at [886, 528] on icon at bounding box center [883, 529] width 11 height 11
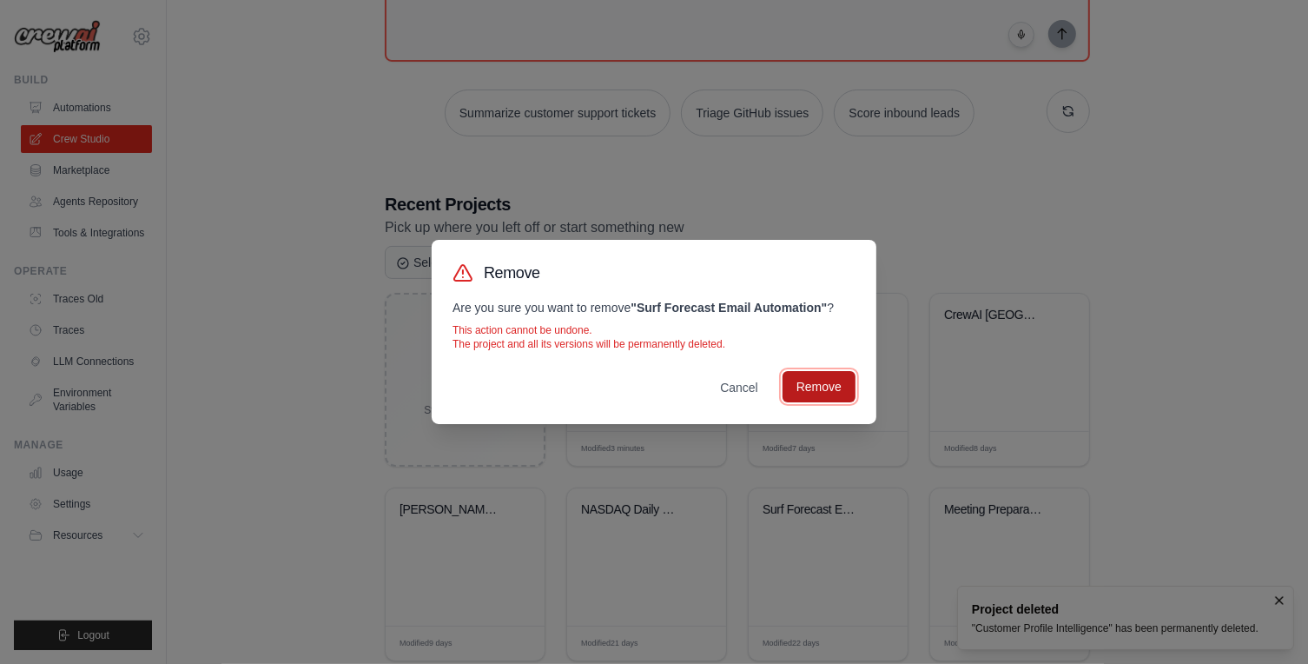
click at [803, 390] on button "Remove" at bounding box center [819, 386] width 73 height 31
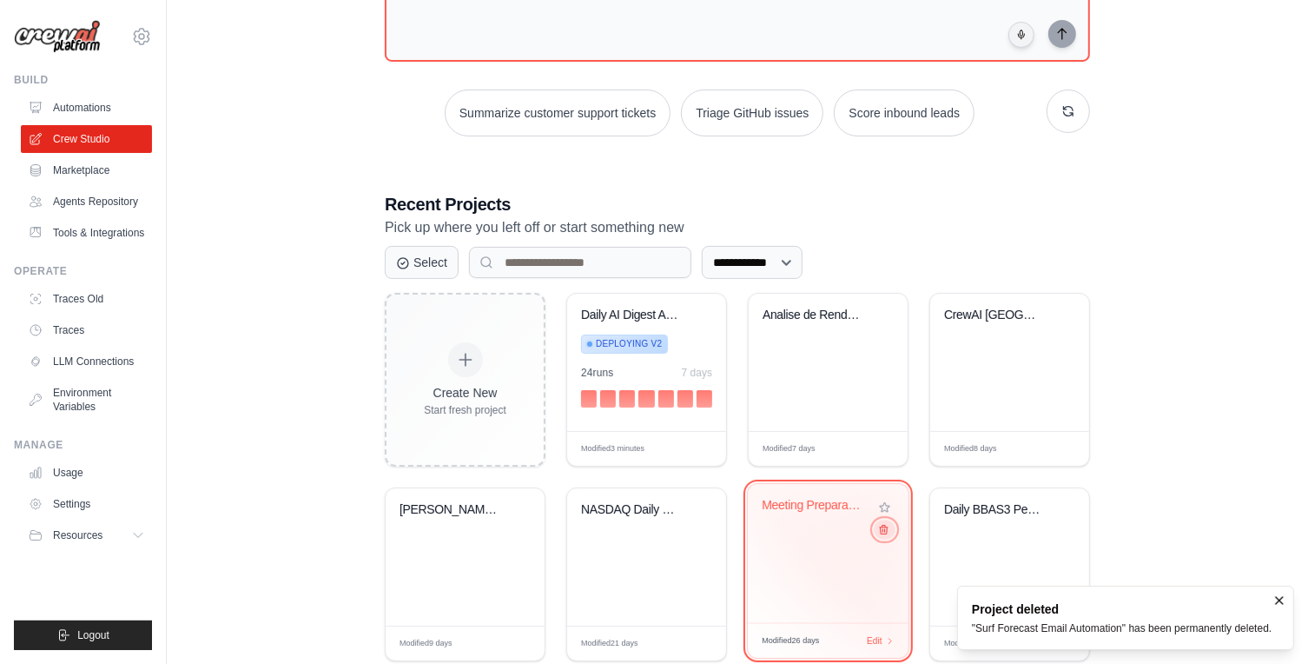
click at [882, 526] on icon at bounding box center [883, 529] width 11 height 11
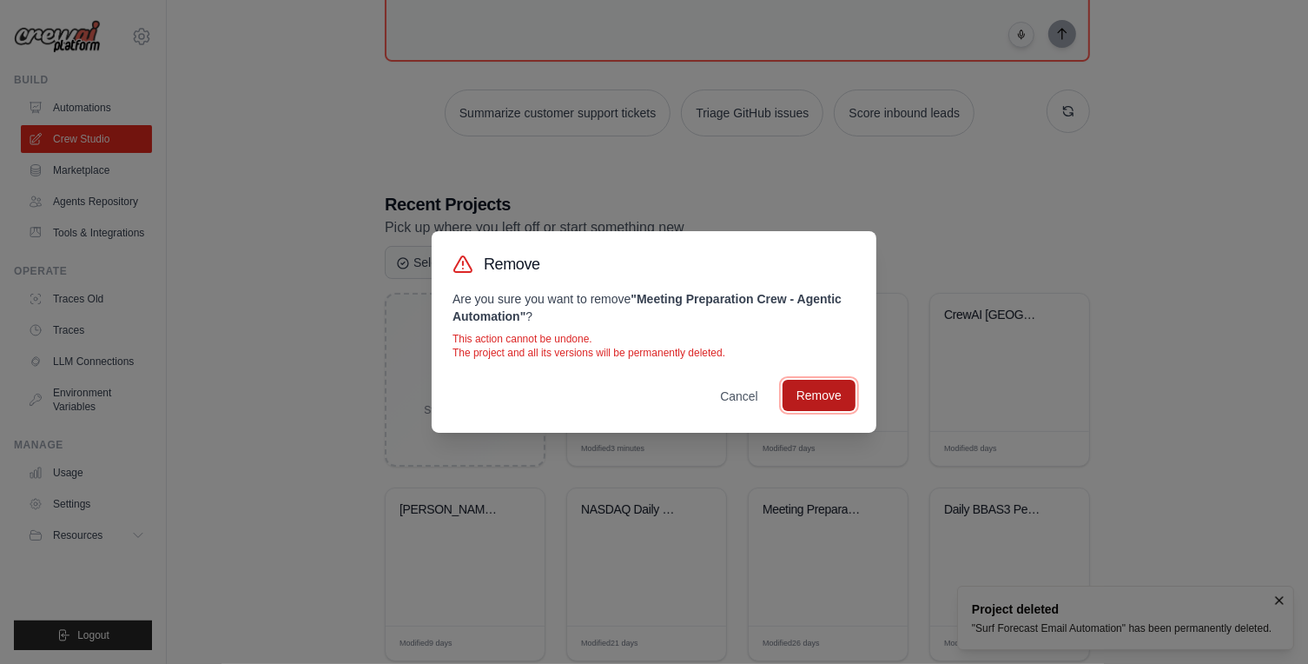
click at [796, 400] on button "Remove" at bounding box center [819, 395] width 73 height 31
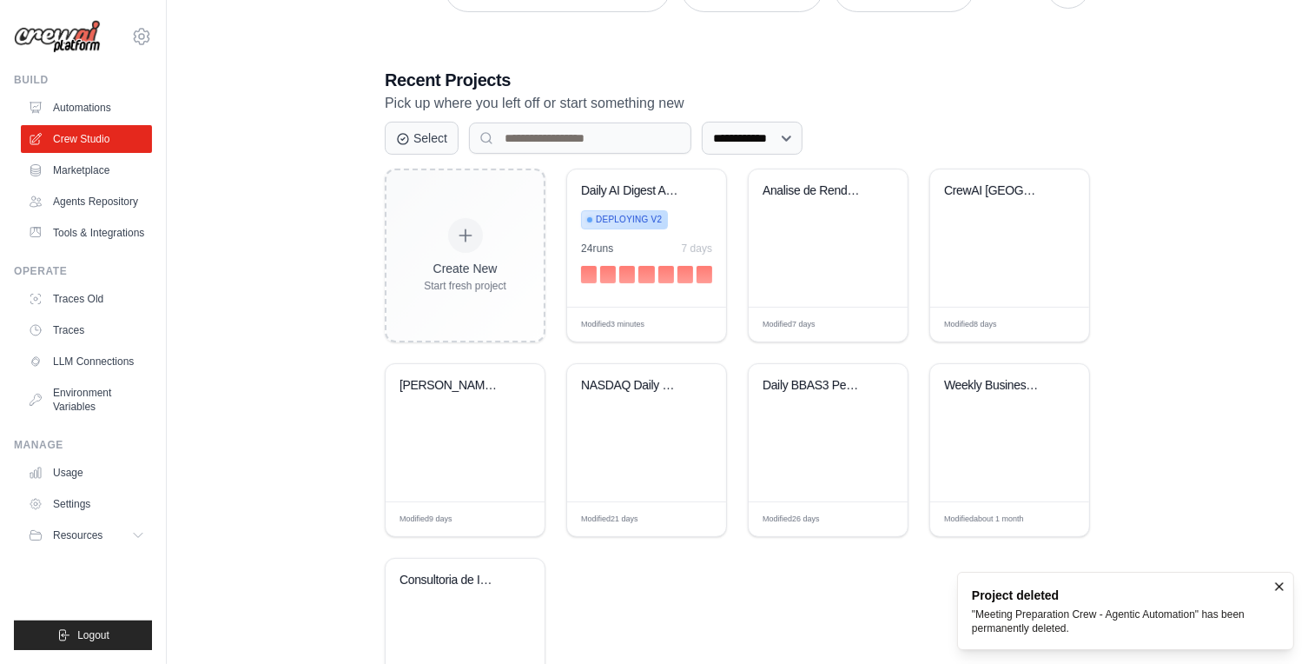
scroll to position [314, 0]
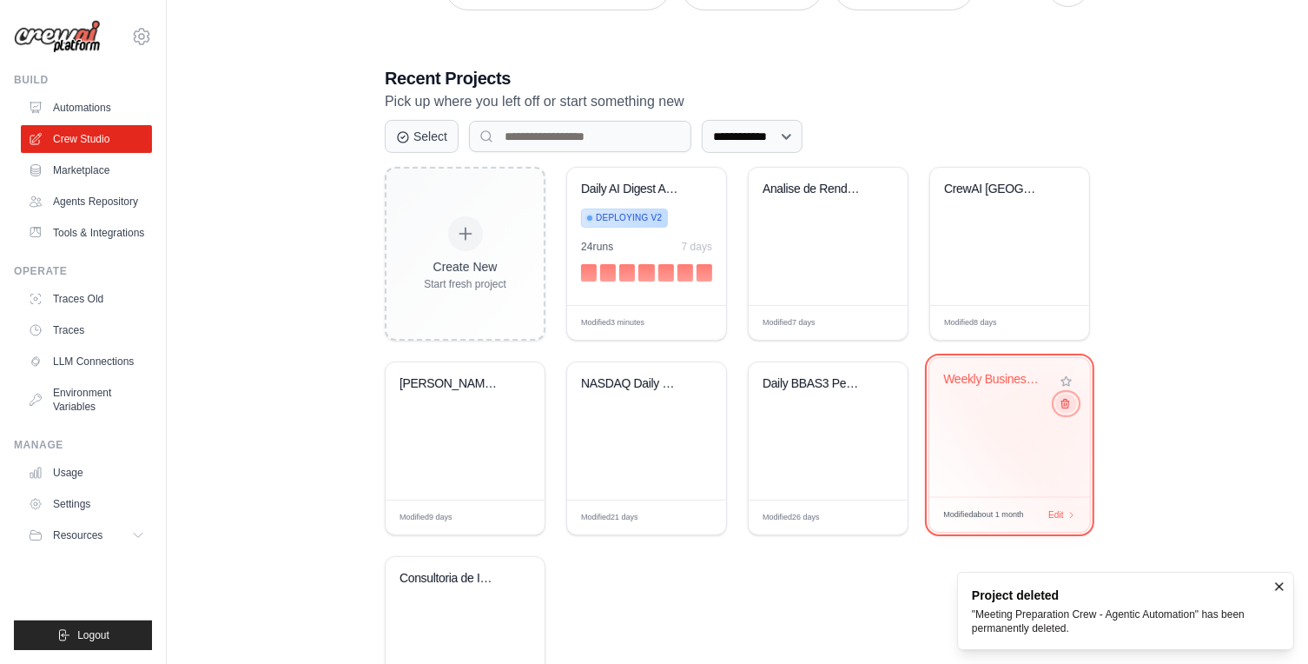
click at [1064, 402] on icon at bounding box center [1065, 403] width 11 height 11
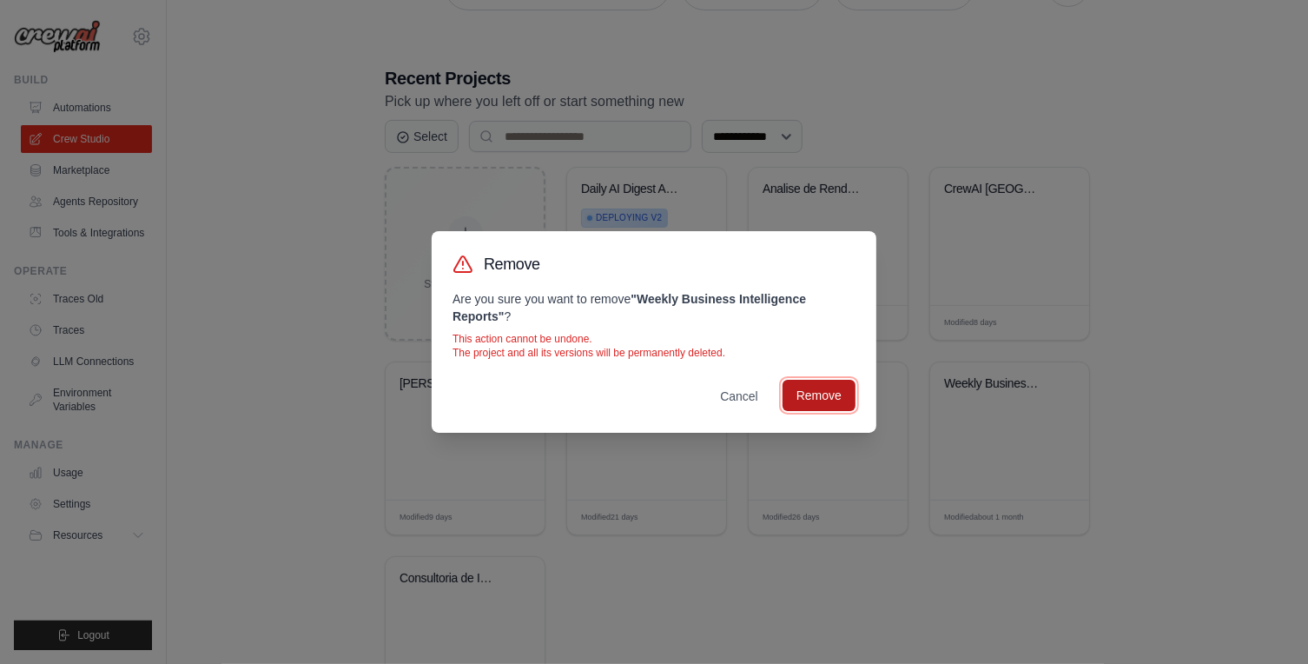
click at [801, 389] on button "Remove" at bounding box center [819, 395] width 73 height 31
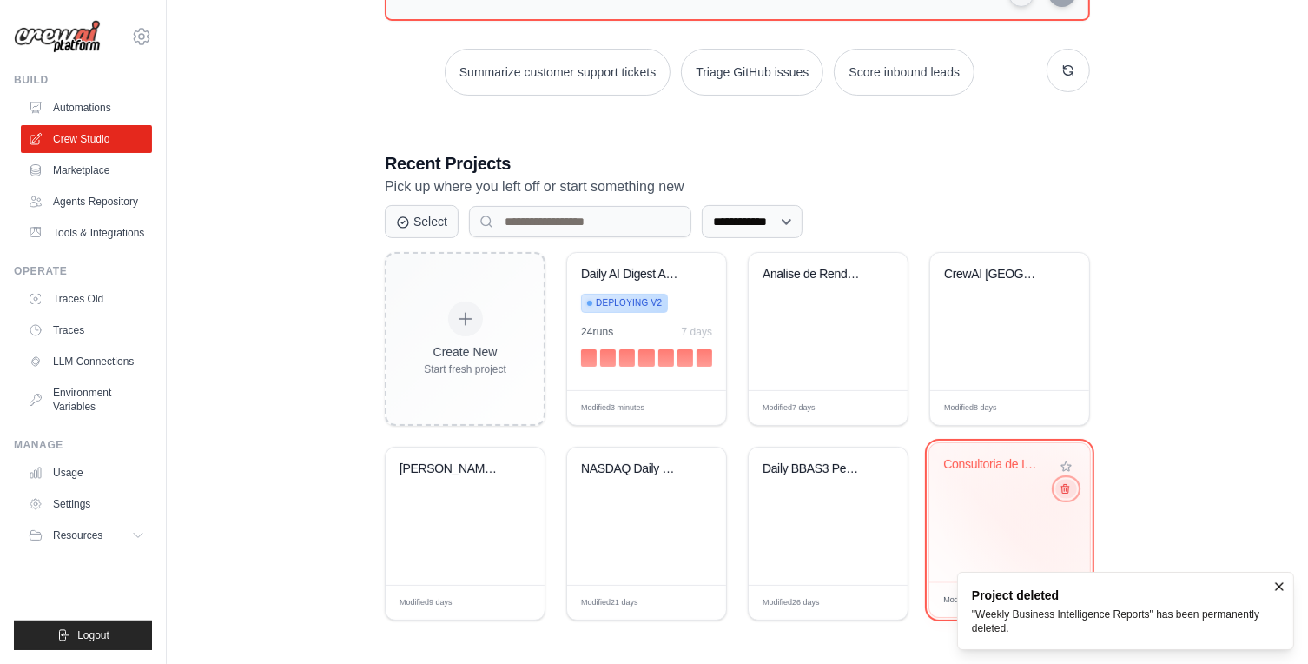
click at [1064, 491] on icon at bounding box center [1065, 488] width 11 height 11
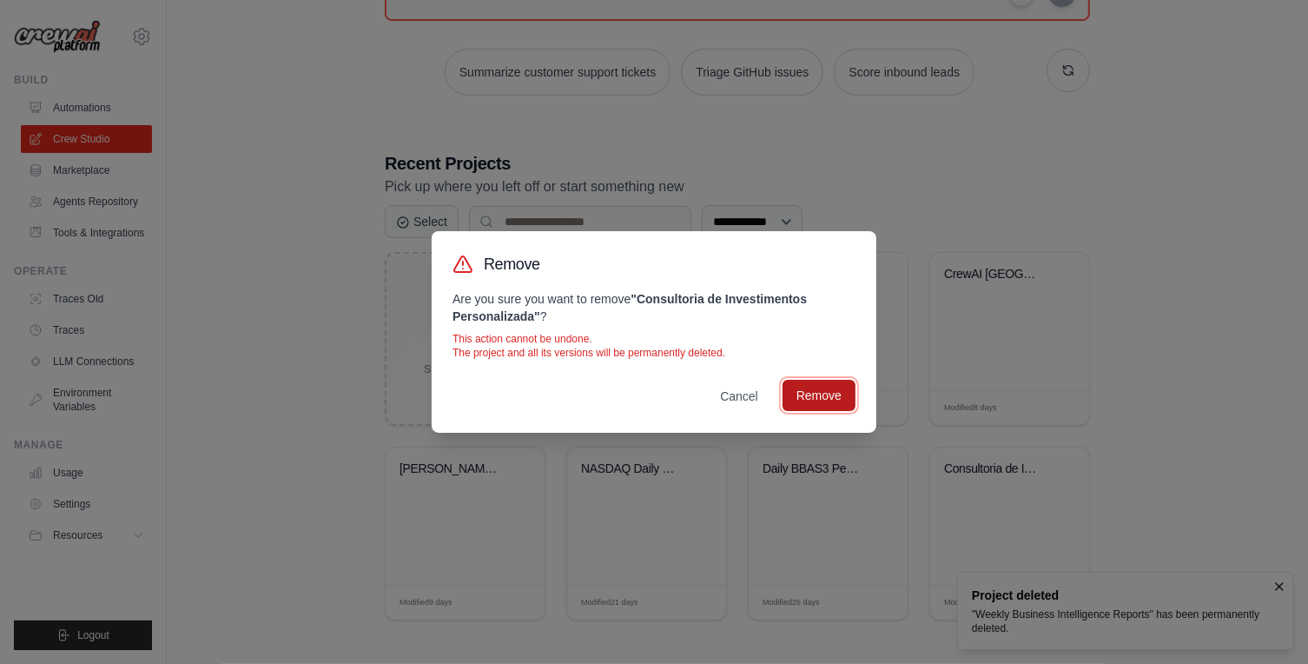
click at [809, 403] on button "Remove" at bounding box center [819, 395] width 73 height 31
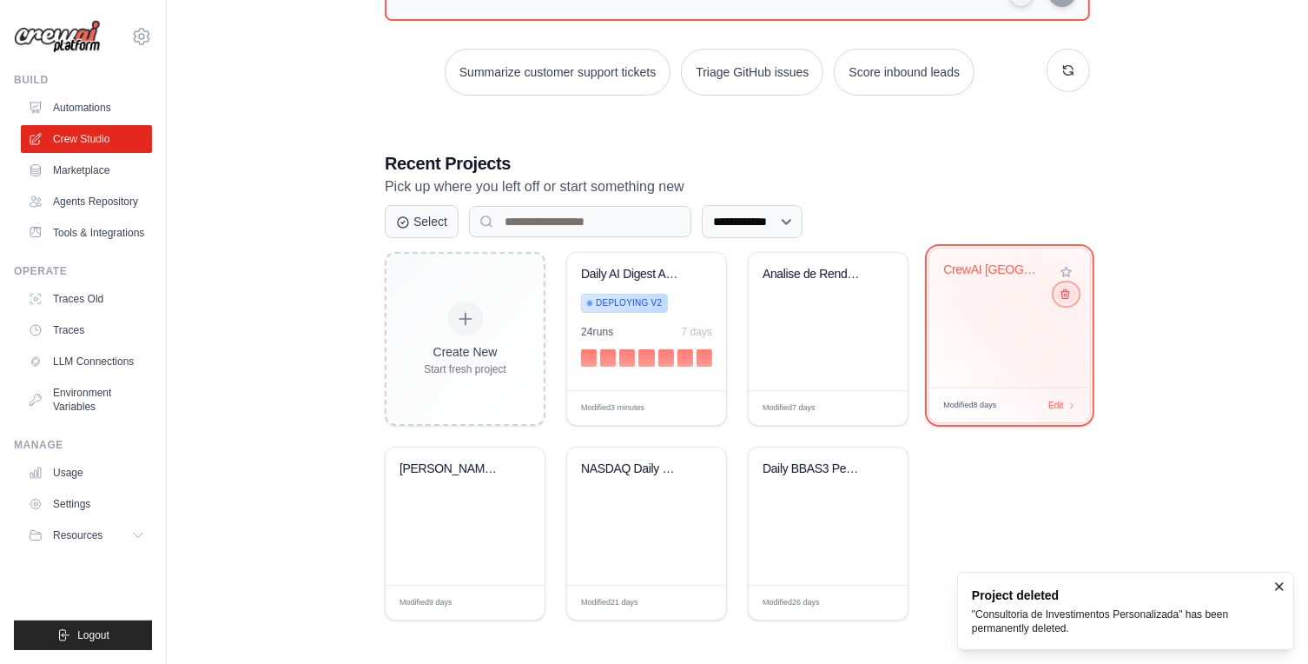
click at [1062, 296] on icon at bounding box center [1065, 294] width 8 height 9
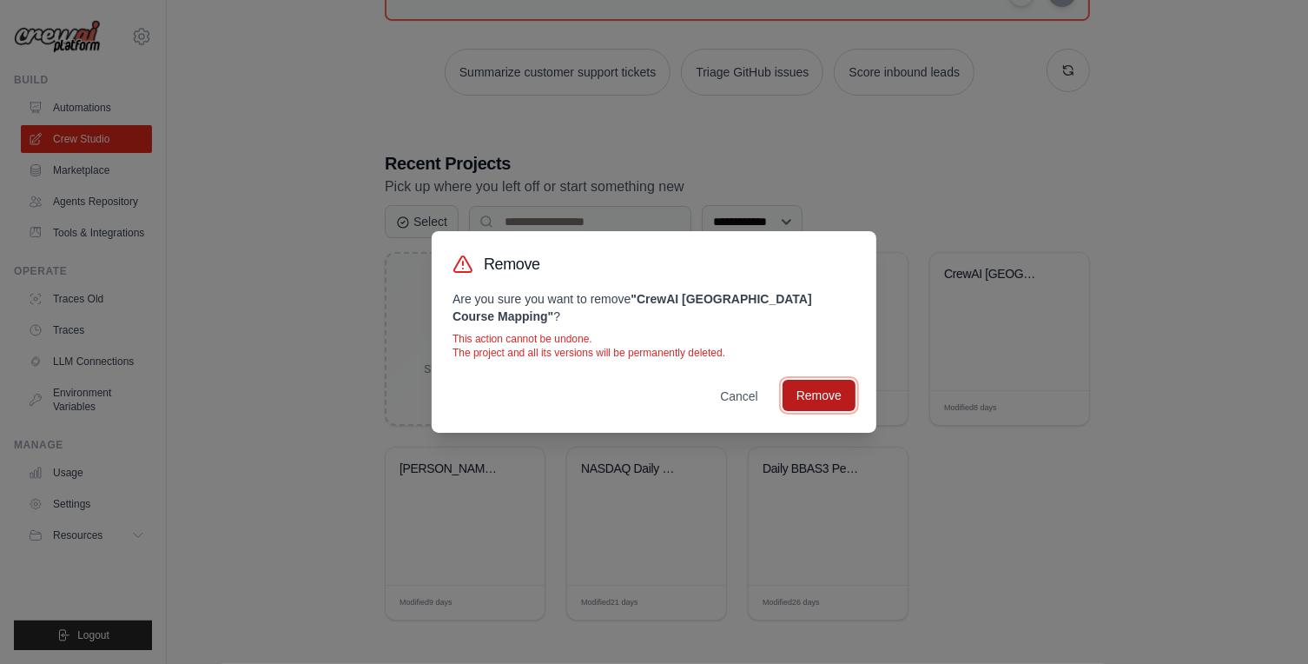
click at [804, 388] on button "Remove" at bounding box center [819, 395] width 73 height 31
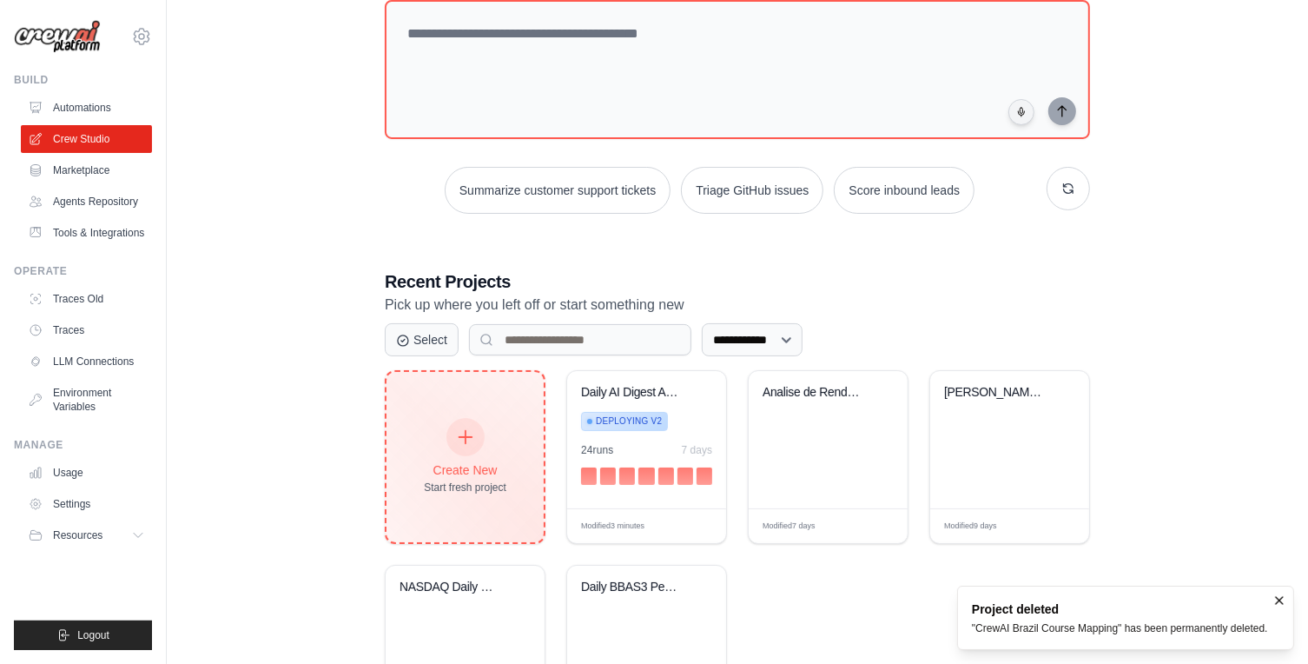
scroll to position [0, 0]
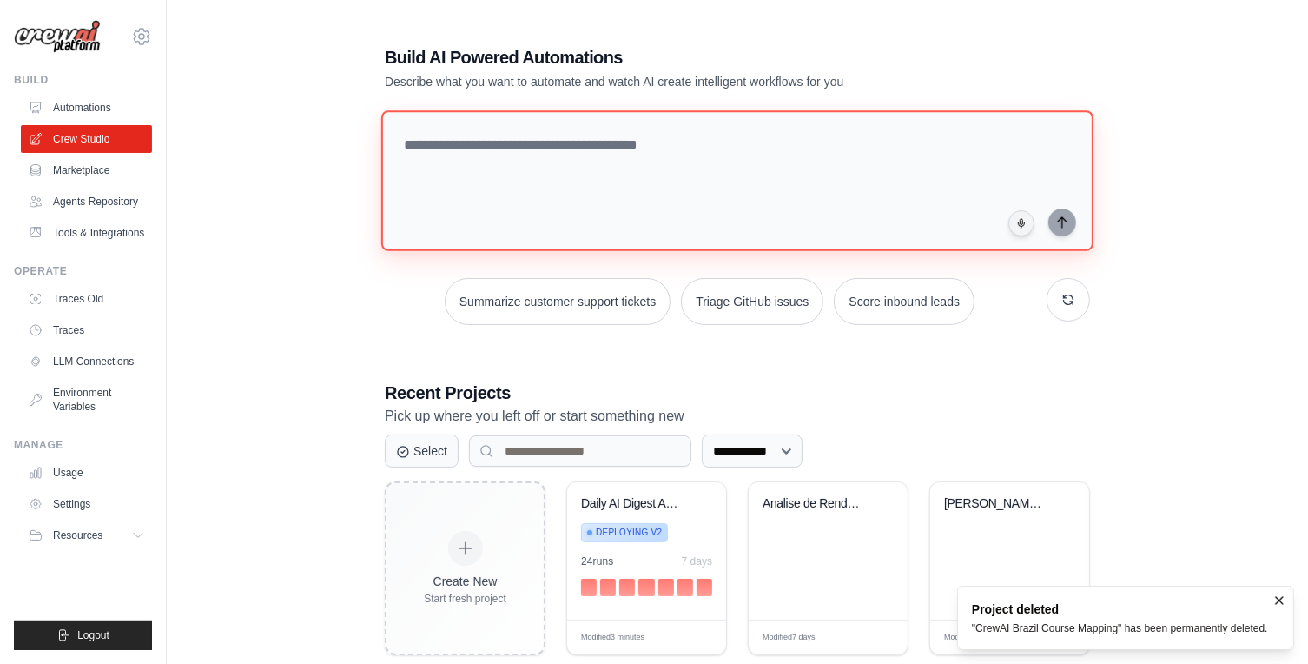
click at [578, 137] on textarea at bounding box center [737, 180] width 712 height 141
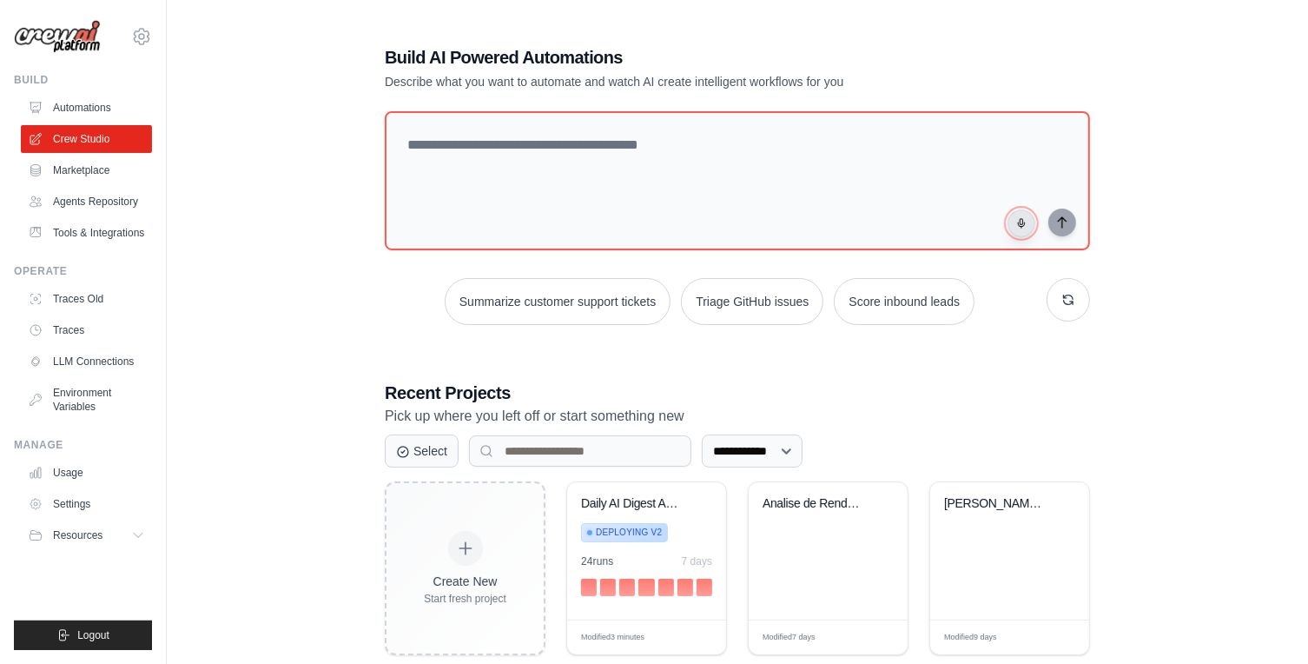
click at [1021, 233] on button "button" at bounding box center [1021, 223] width 28 height 28
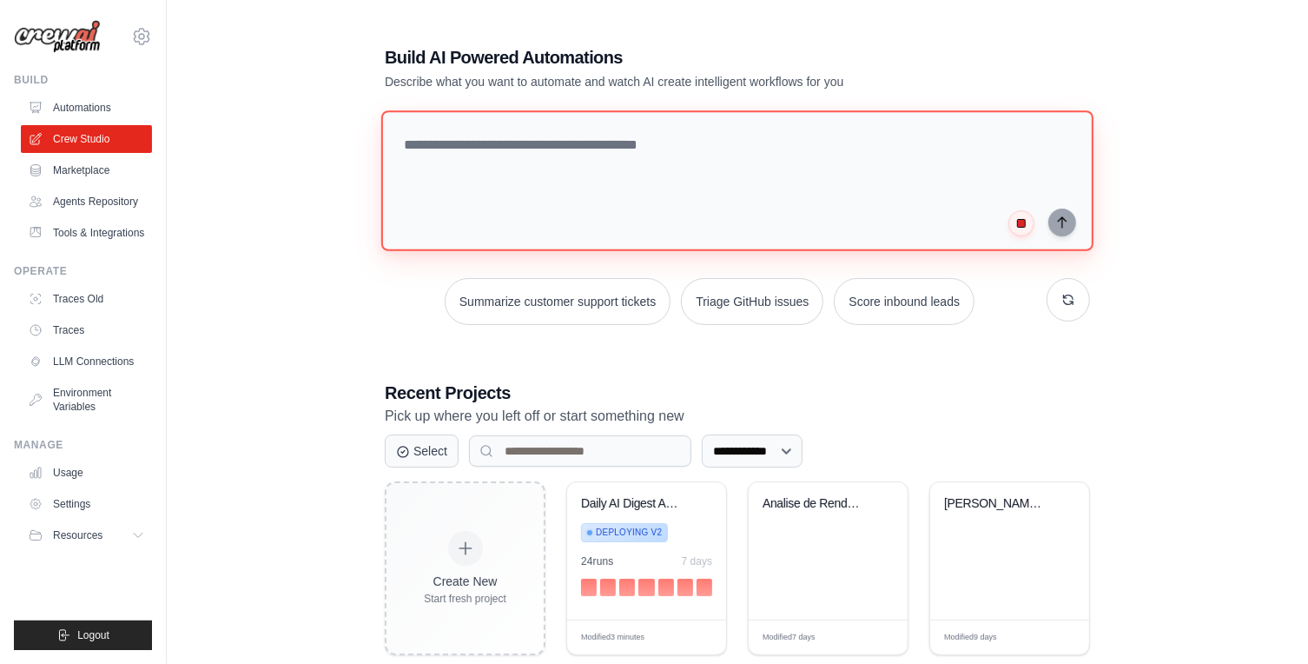
click at [661, 167] on textarea at bounding box center [737, 180] width 712 height 141
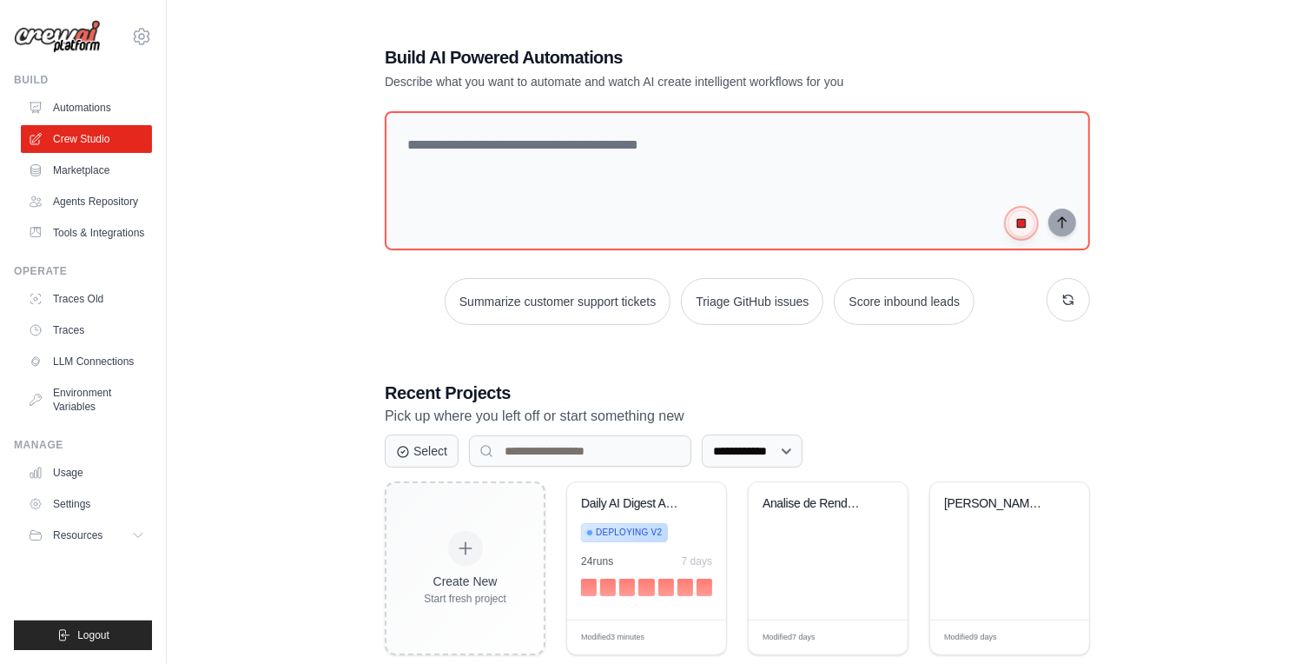
click at [1025, 227] on rect "button" at bounding box center [1021, 223] width 8 height 8
click at [1026, 228] on icon "button" at bounding box center [1021, 223] width 11 height 11
click at [1025, 227] on rect "button" at bounding box center [1021, 223] width 8 height 8
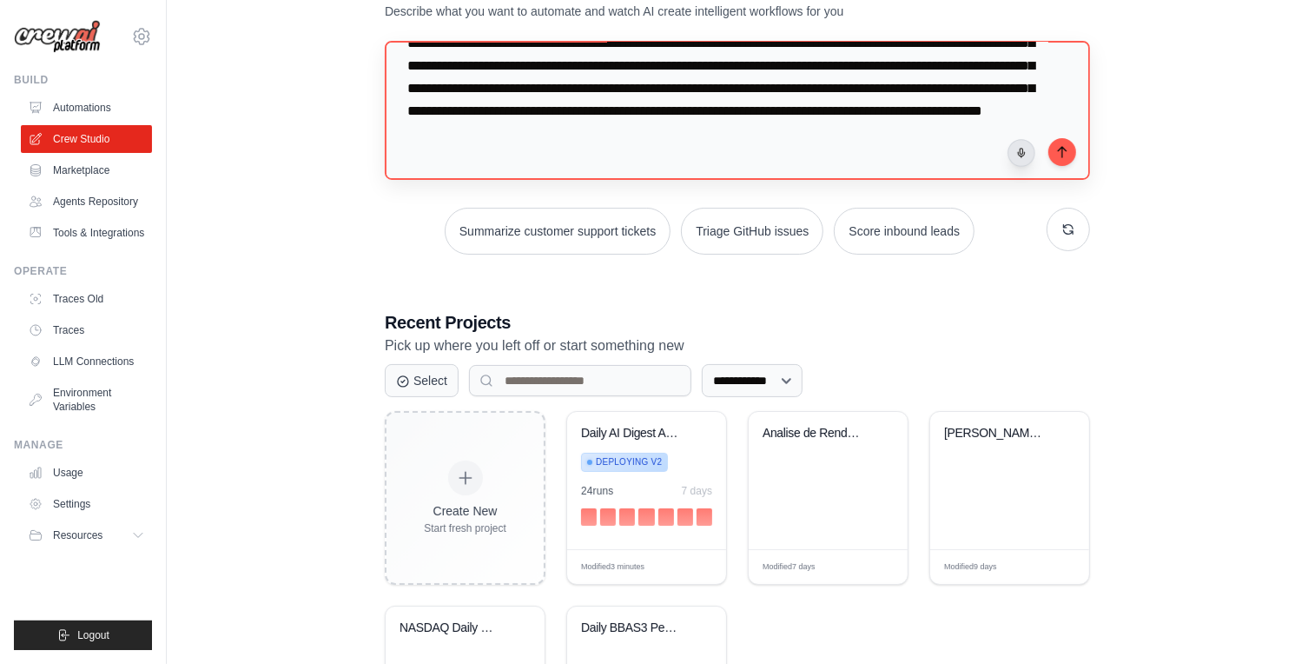
scroll to position [80, 0]
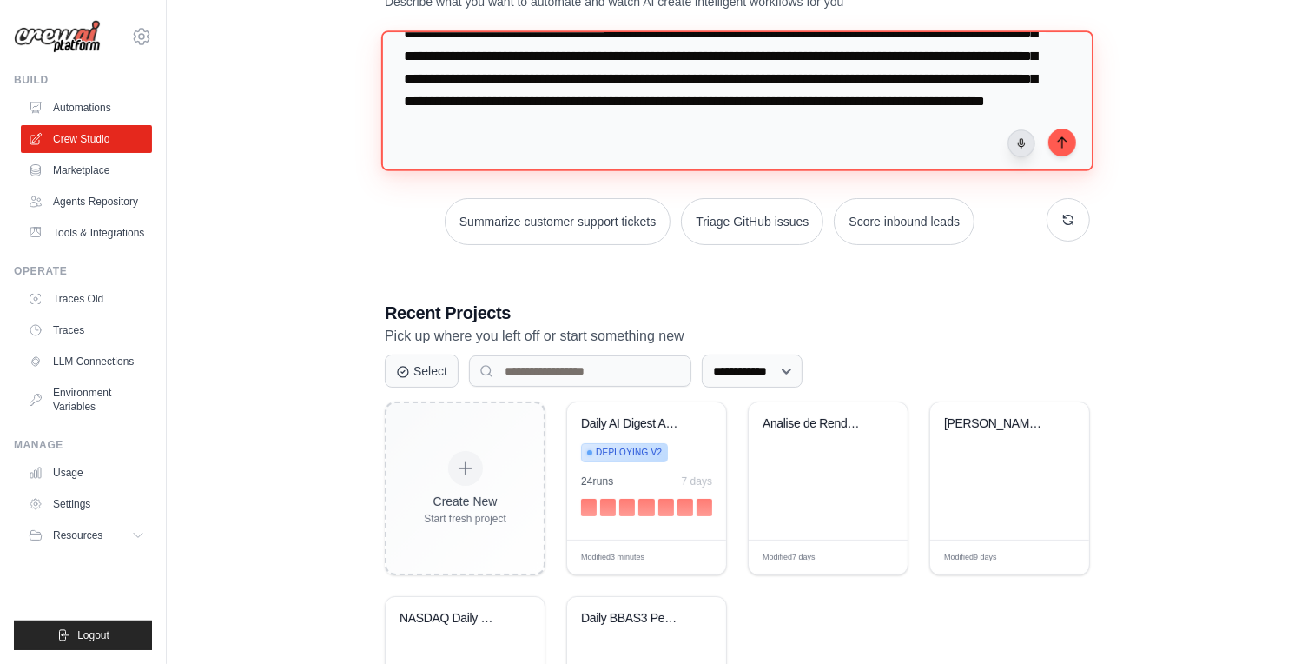
click at [876, 114] on textarea at bounding box center [737, 100] width 712 height 141
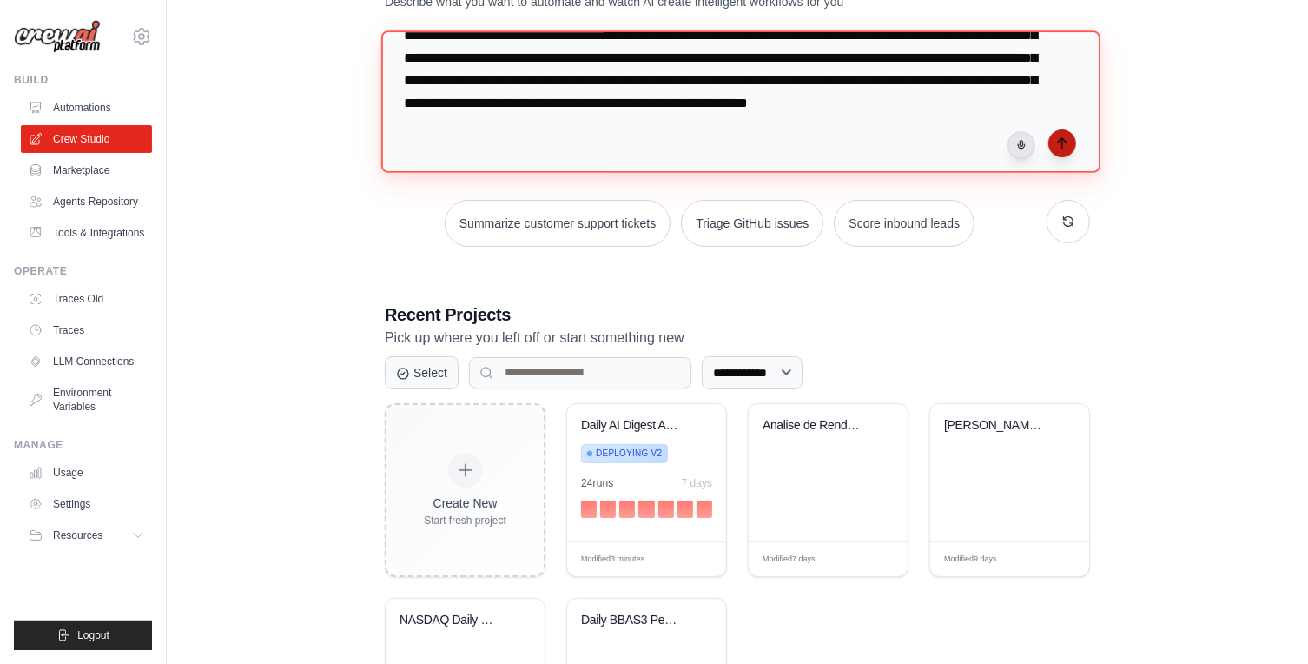
type textarea "**********"
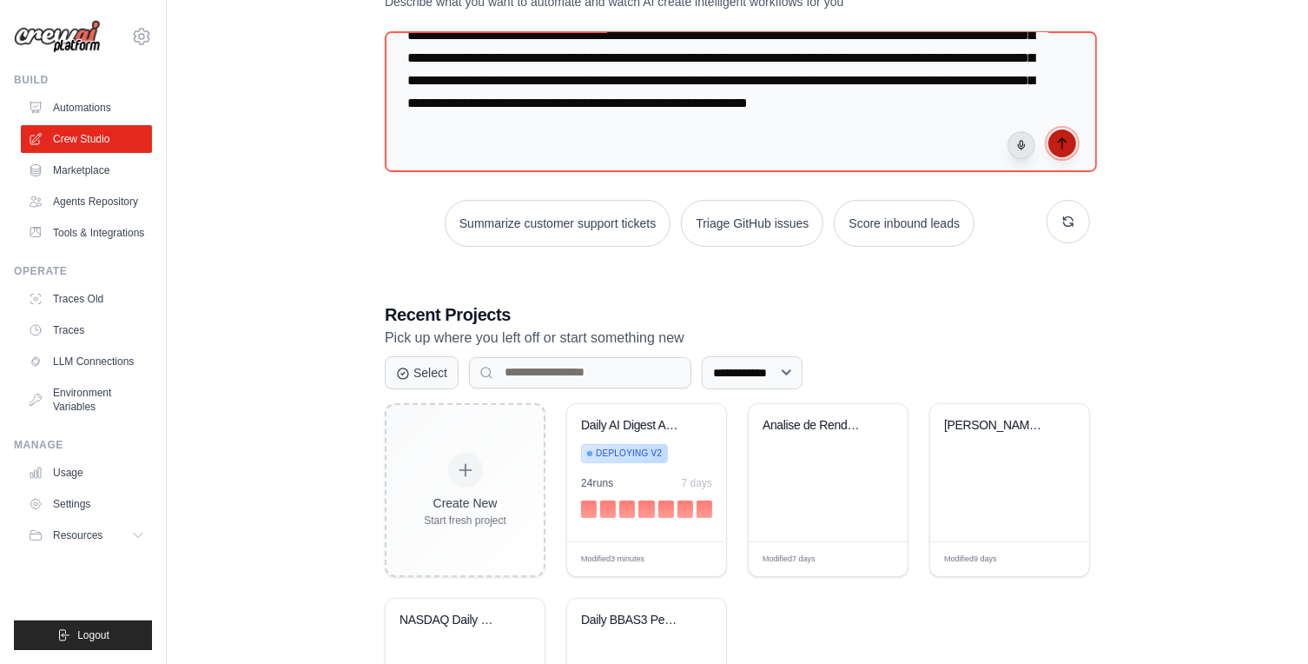
click at [1067, 145] on icon "submit" at bounding box center [1062, 143] width 14 height 14
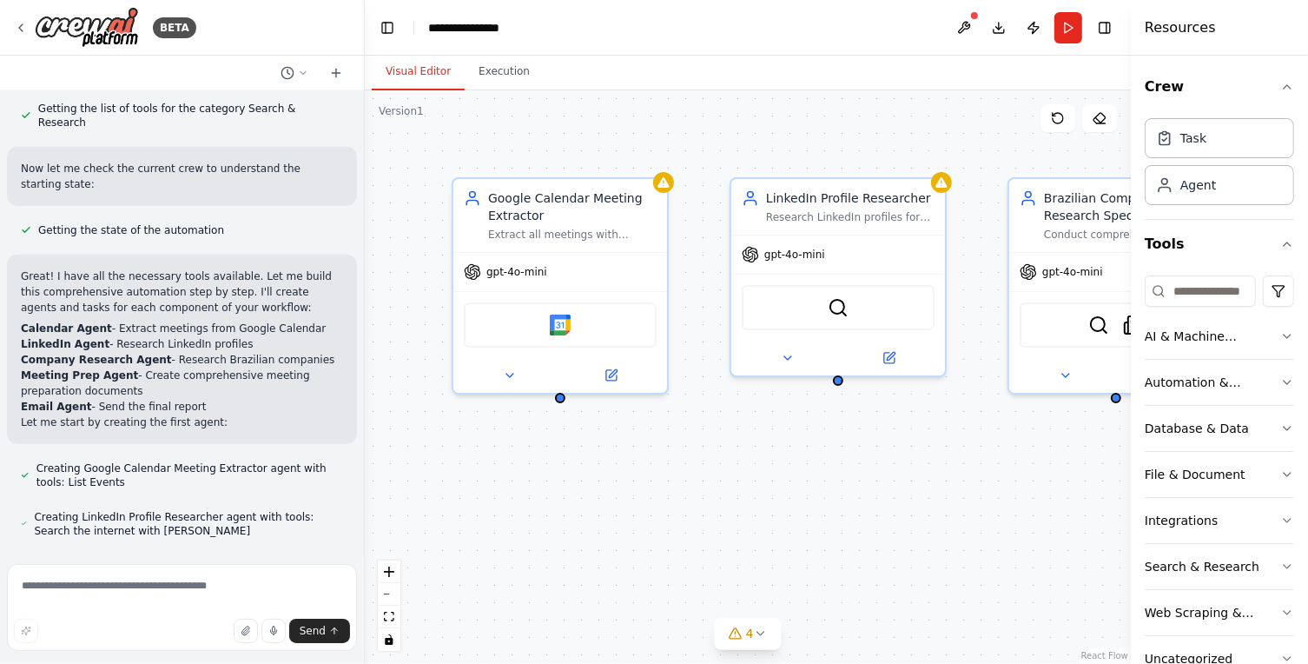
scroll to position [1151, 0]
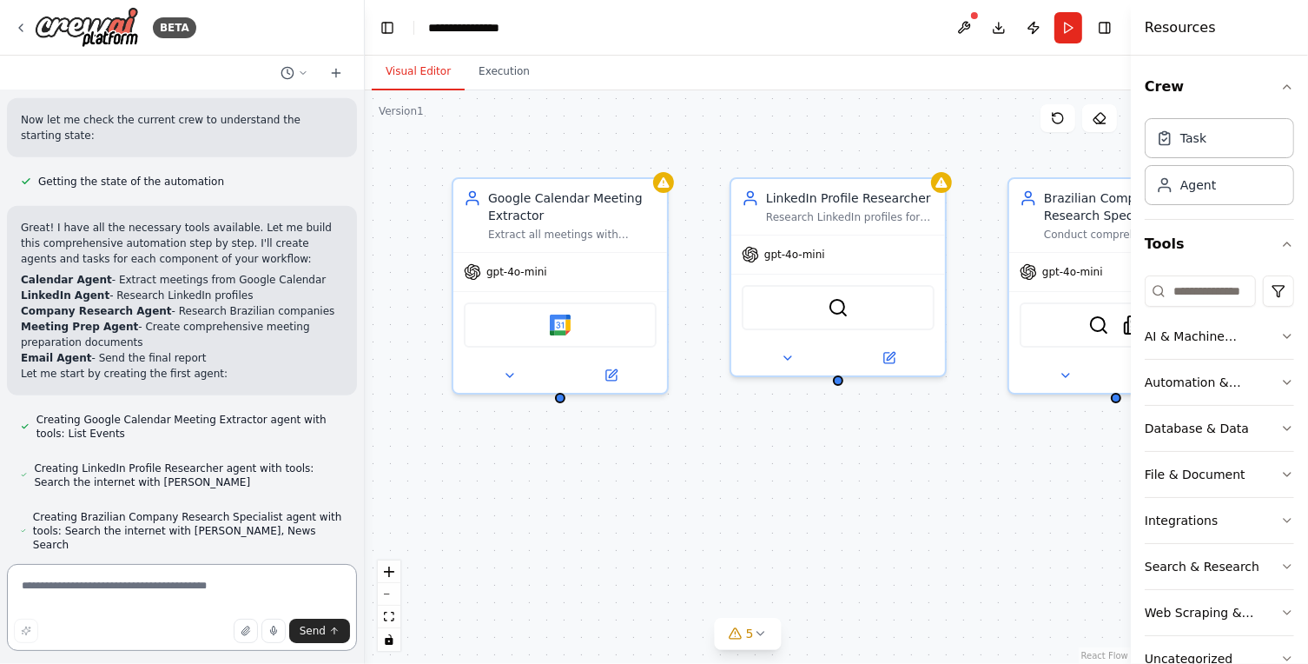
click at [117, 579] on textarea at bounding box center [182, 607] width 350 height 87
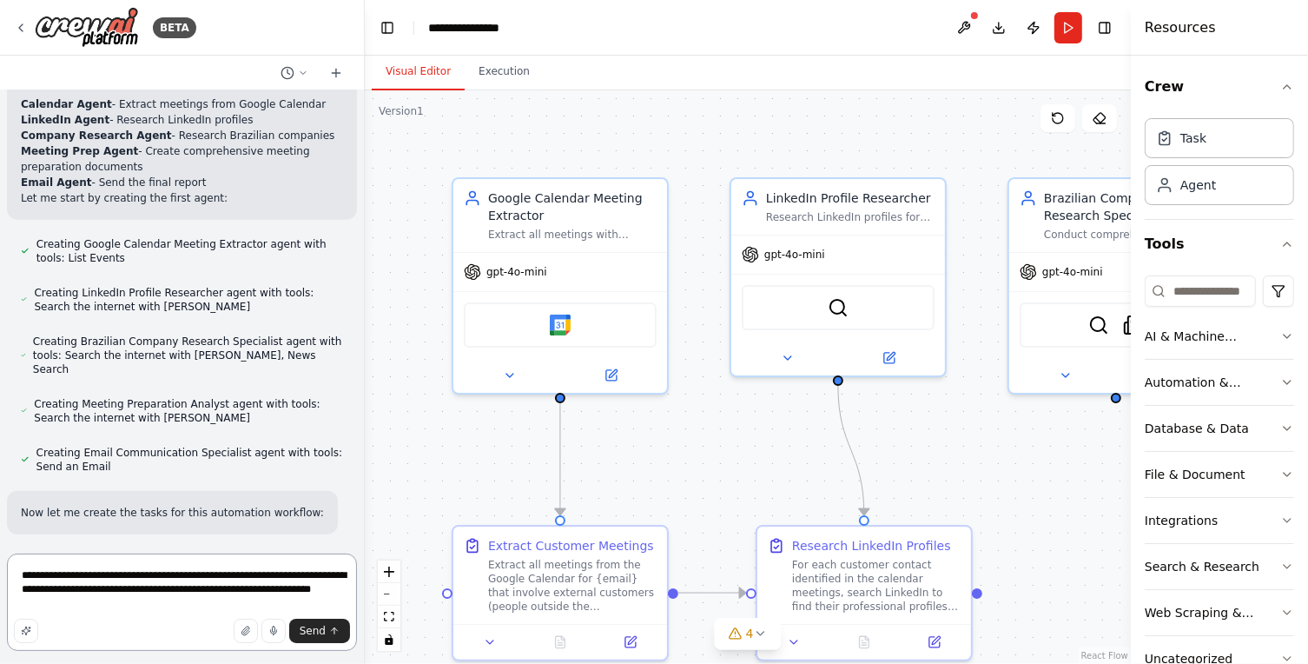
scroll to position [1372, 0]
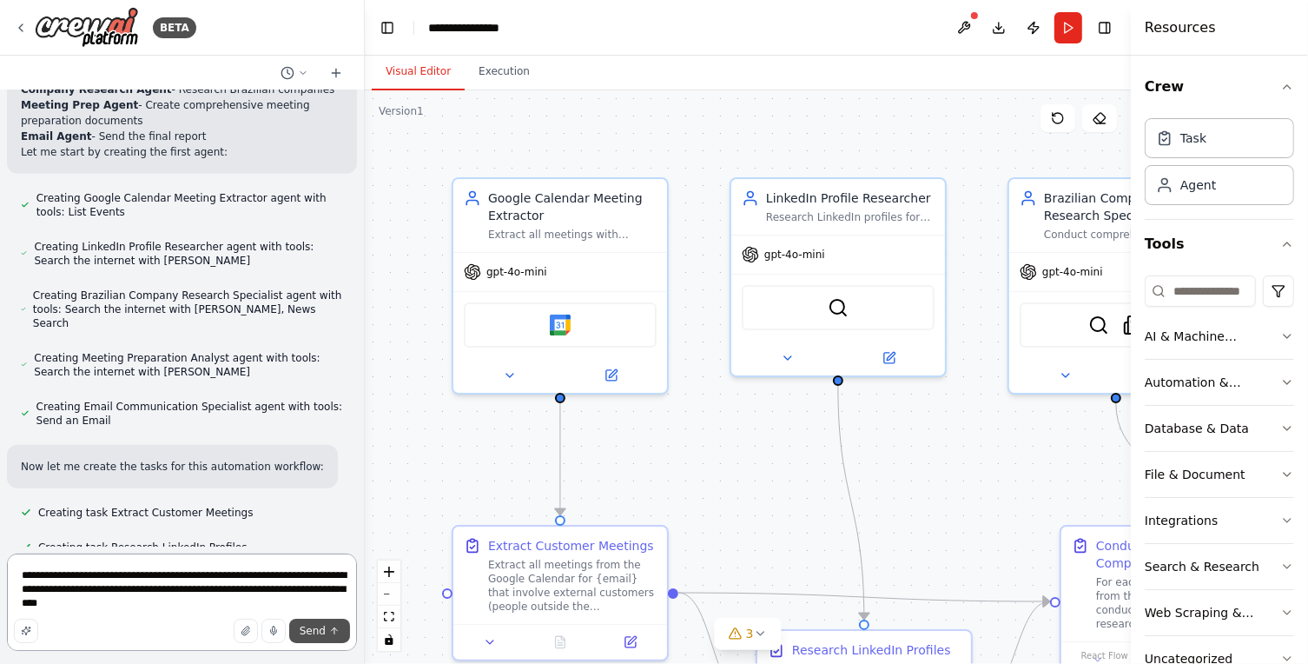
type textarea "**********"
click at [314, 637] on span "Send" at bounding box center [313, 631] width 26 height 14
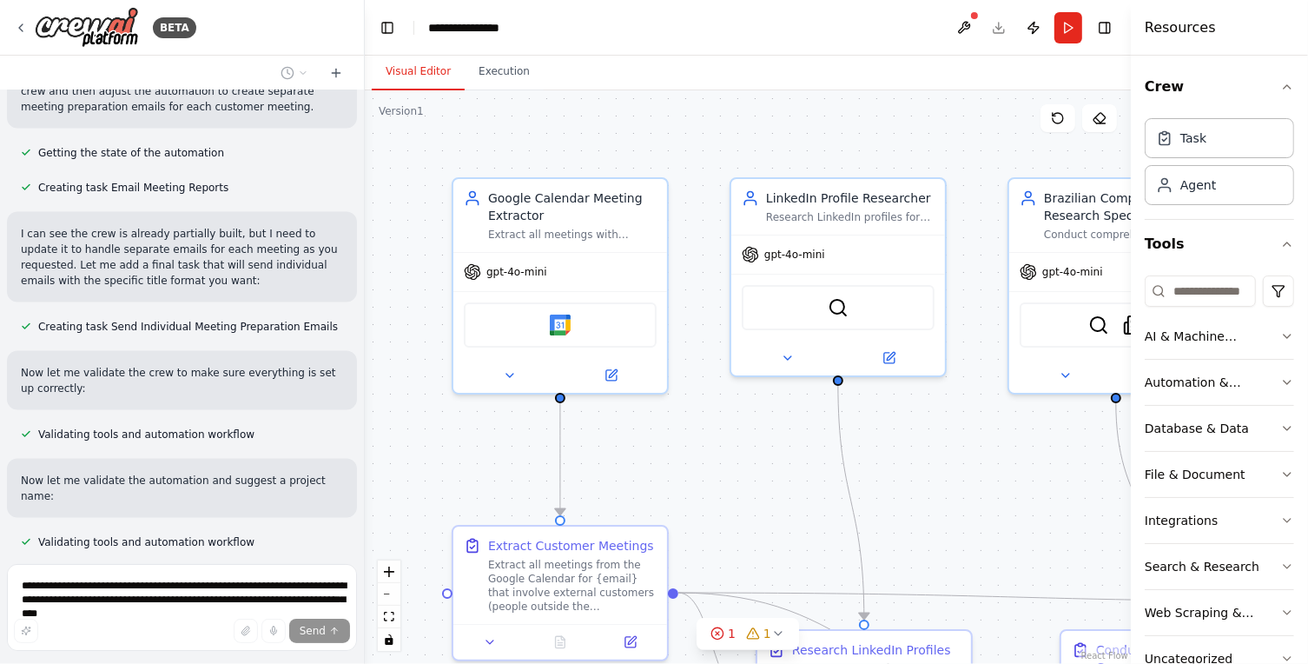
scroll to position [2192, 0]
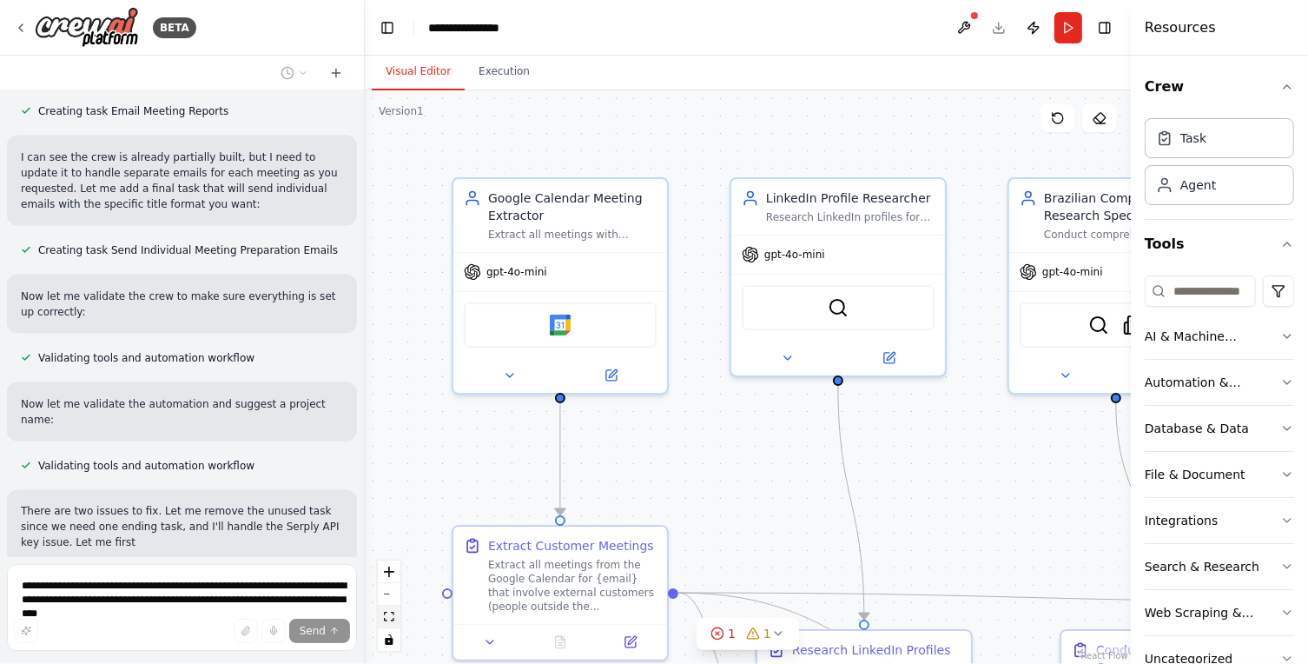
click at [390, 621] on button "fit view" at bounding box center [389, 616] width 23 height 23
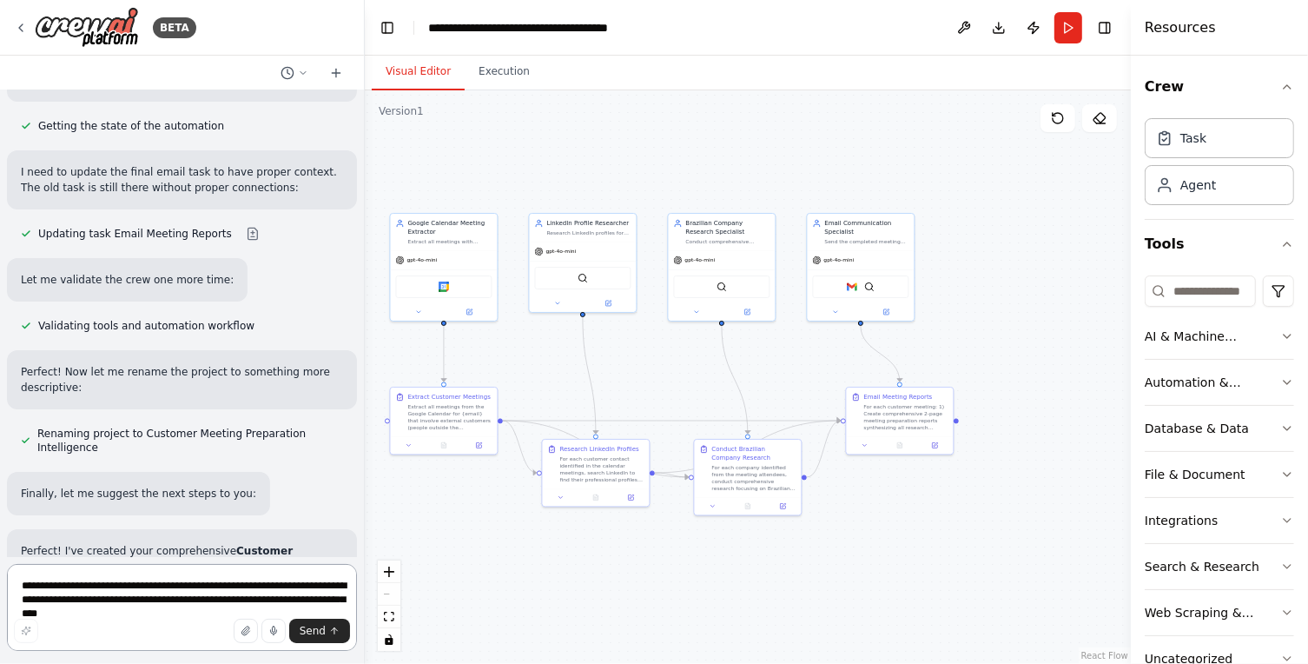
scroll to position [5807, 0]
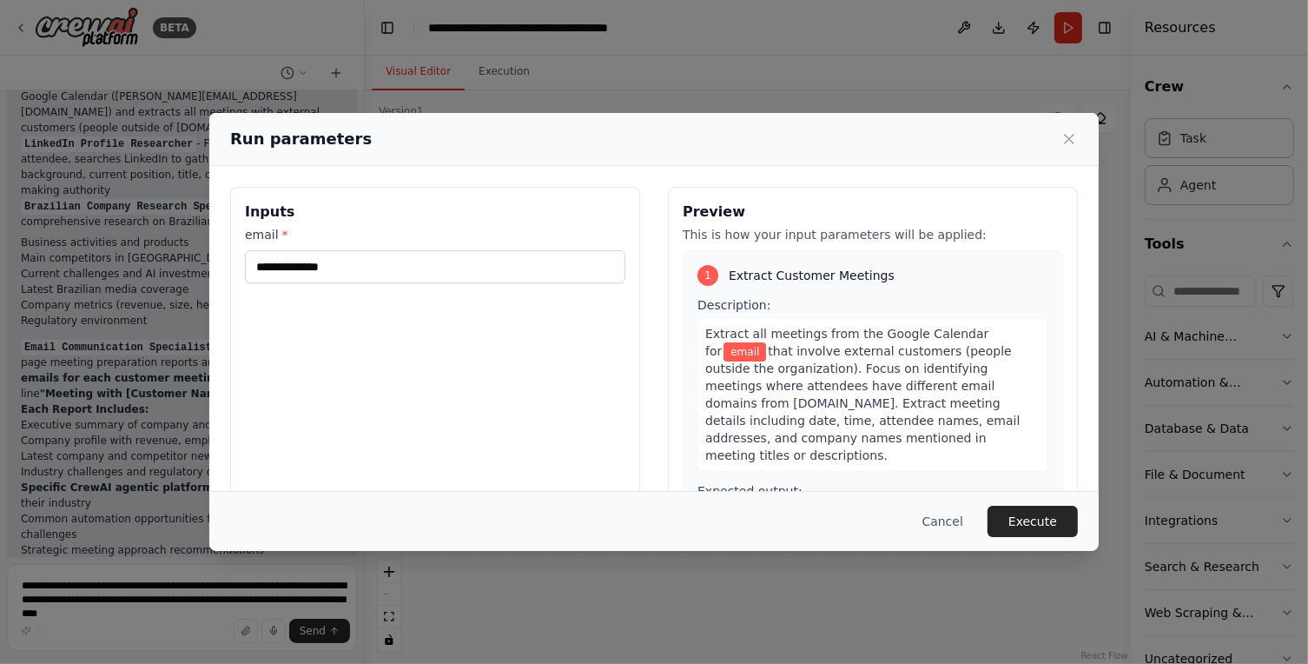
click at [766, 342] on span "email" at bounding box center [744, 351] width 43 height 19
click at [939, 513] on button "Cancel" at bounding box center [942, 520] width 69 height 31
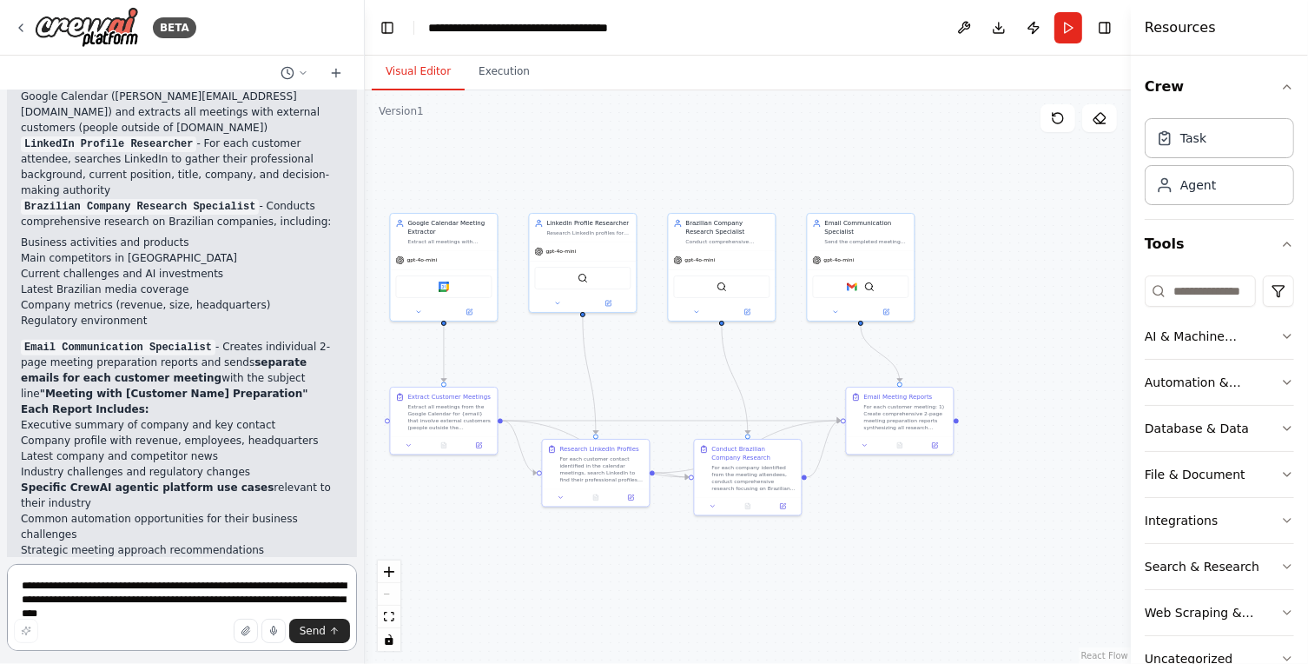
click at [62, 595] on textarea "**********" at bounding box center [182, 607] width 350 height 87
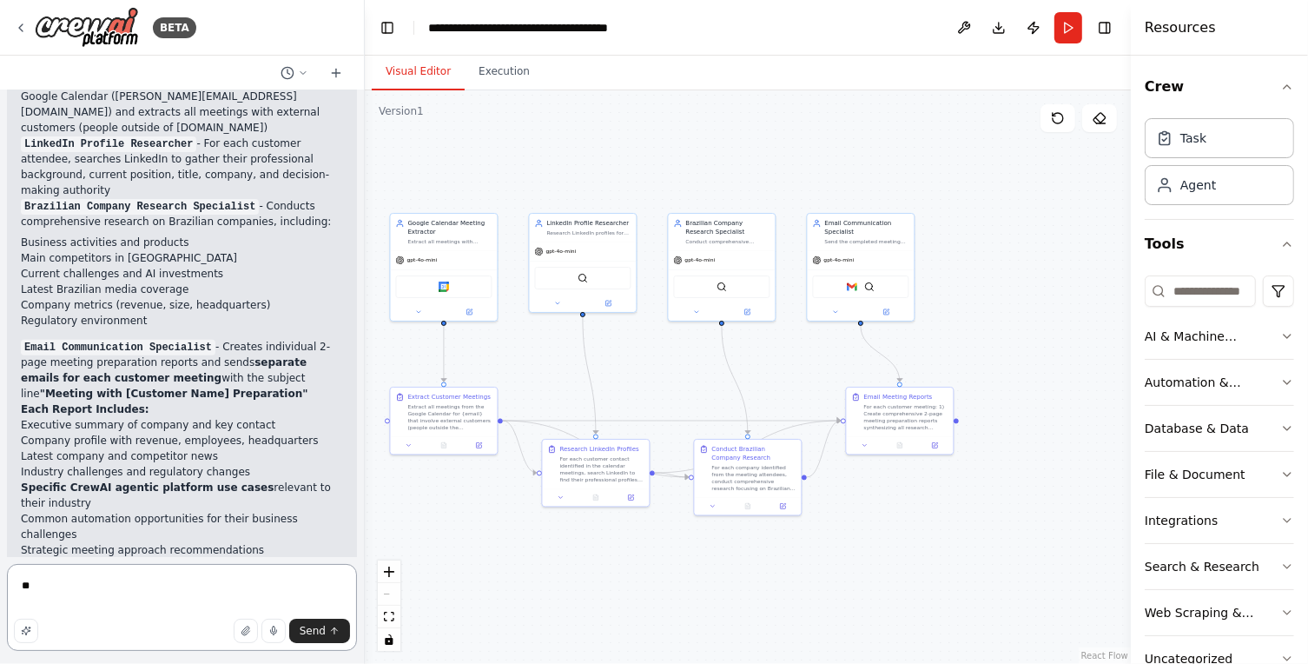
type textarea "*"
type textarea "**********"
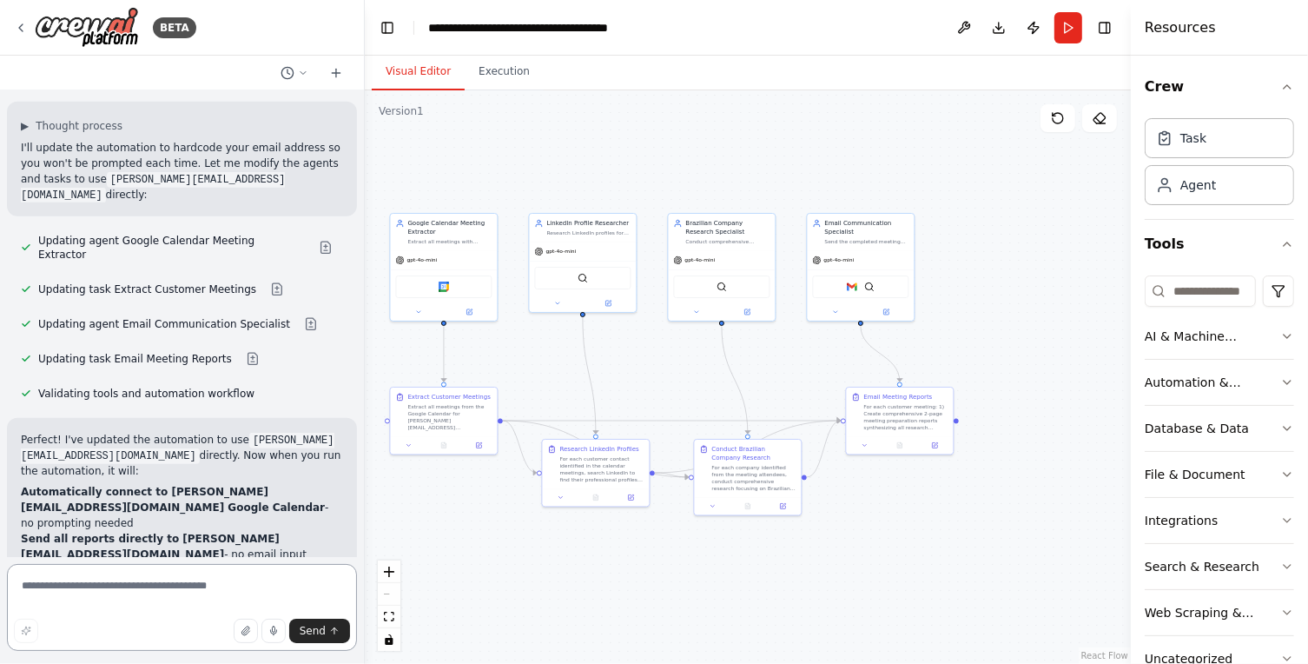
scroll to position [6518, 0]
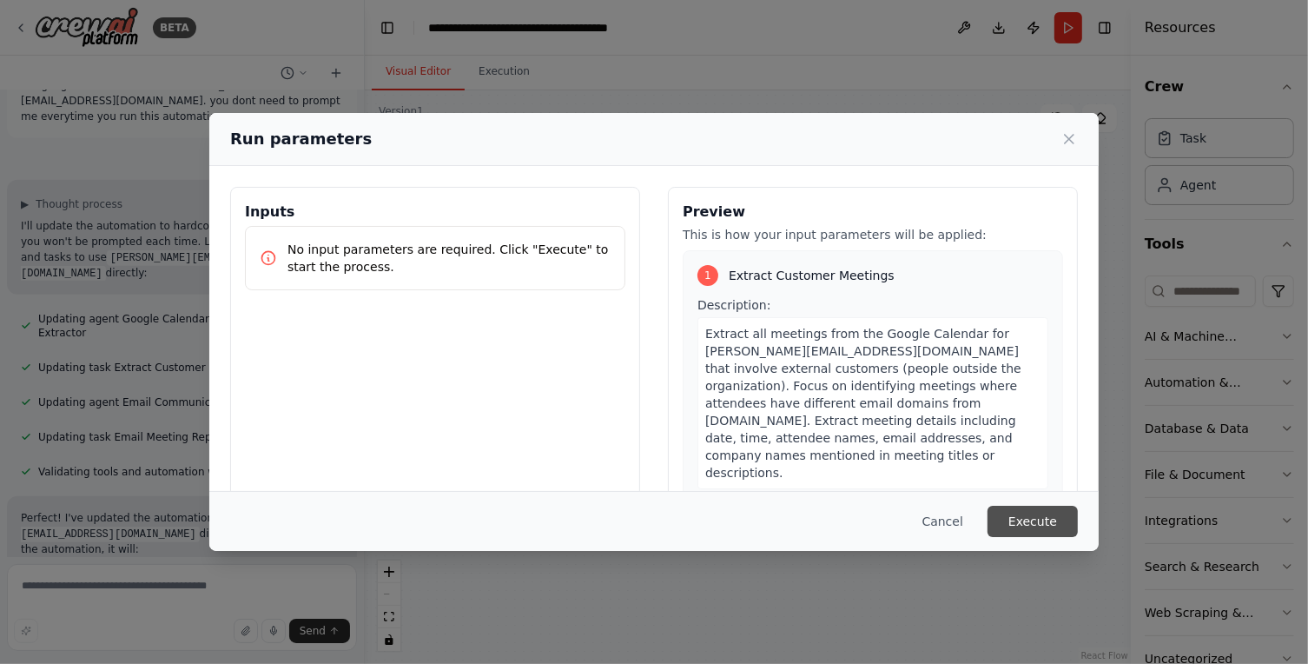
click at [1009, 524] on button "Execute" at bounding box center [1032, 520] width 90 height 31
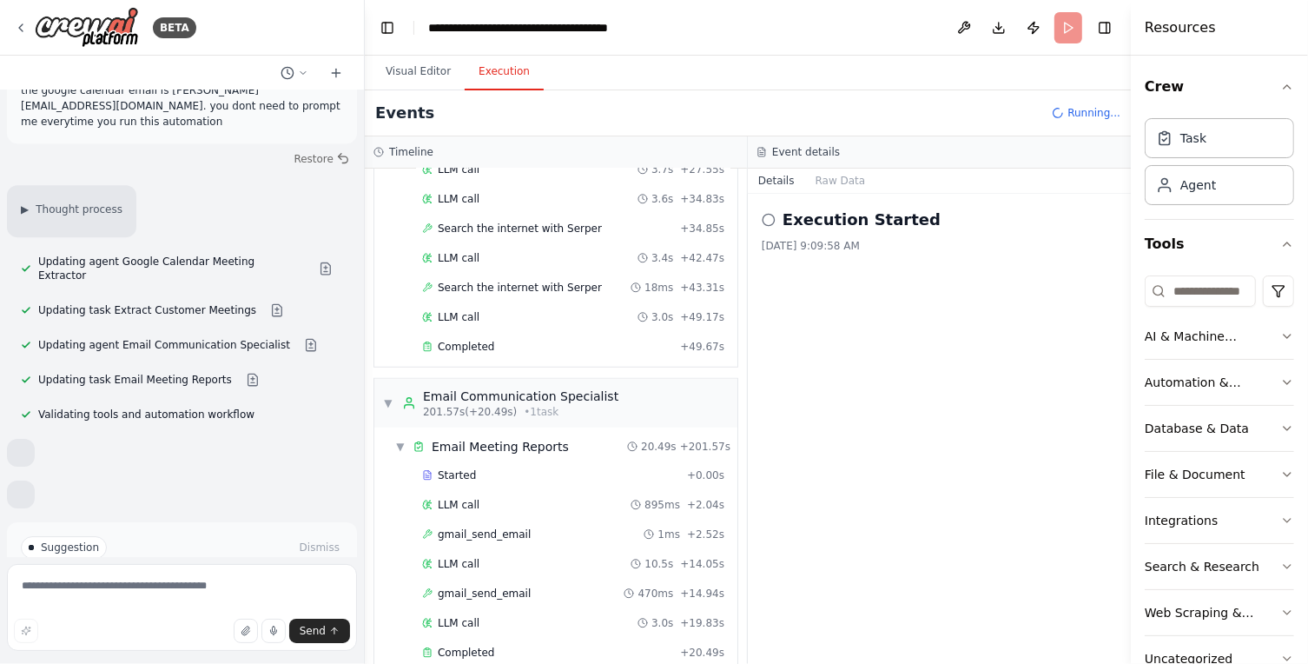
scroll to position [1012, 0]
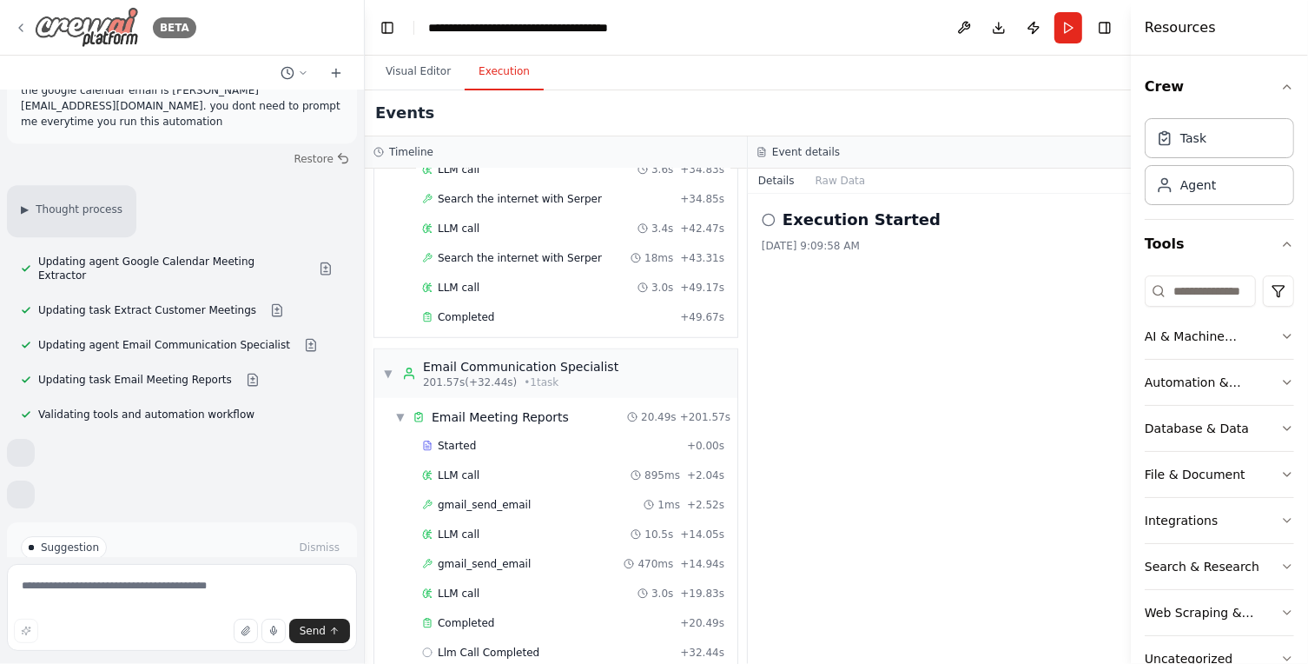
click at [20, 26] on icon at bounding box center [20, 27] width 3 height 7
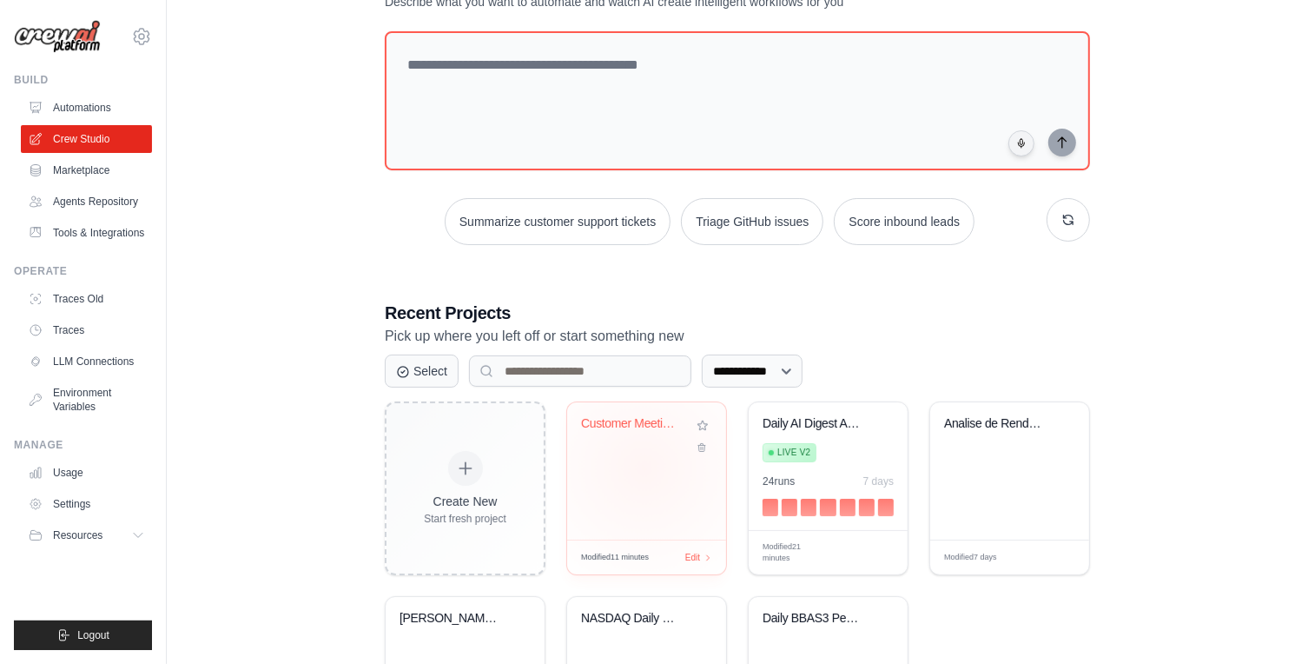
click at [644, 466] on div "Customer Meeting Preparation Intell..." at bounding box center [646, 470] width 159 height 137
